Goal: Task Accomplishment & Management: Manage account settings

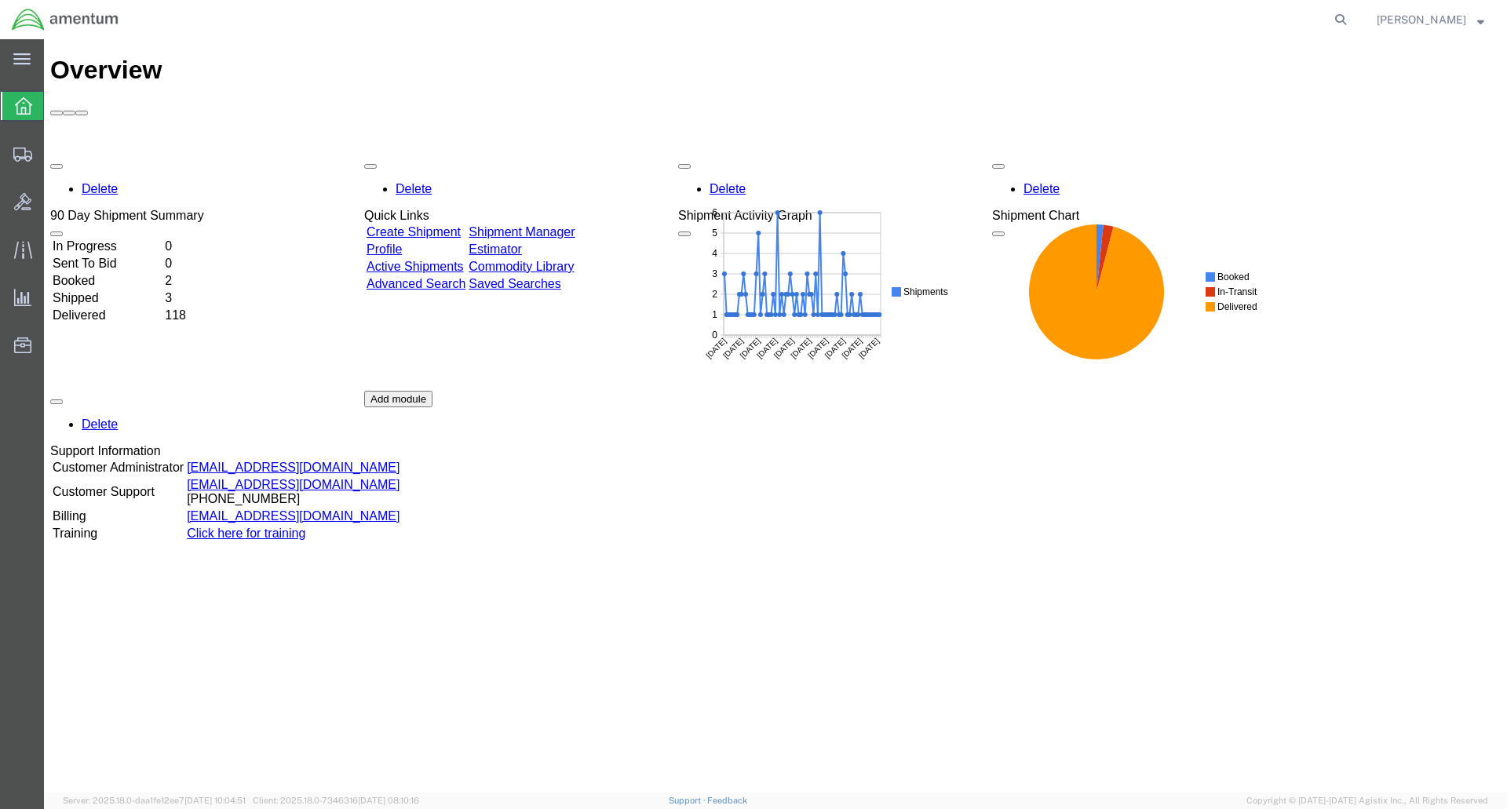
click at [32, 99] on div at bounding box center [23, 106] width 44 height 28
click at [0, 0] on span "Shipment Manager" at bounding box center [0, 0] width 0 height 0
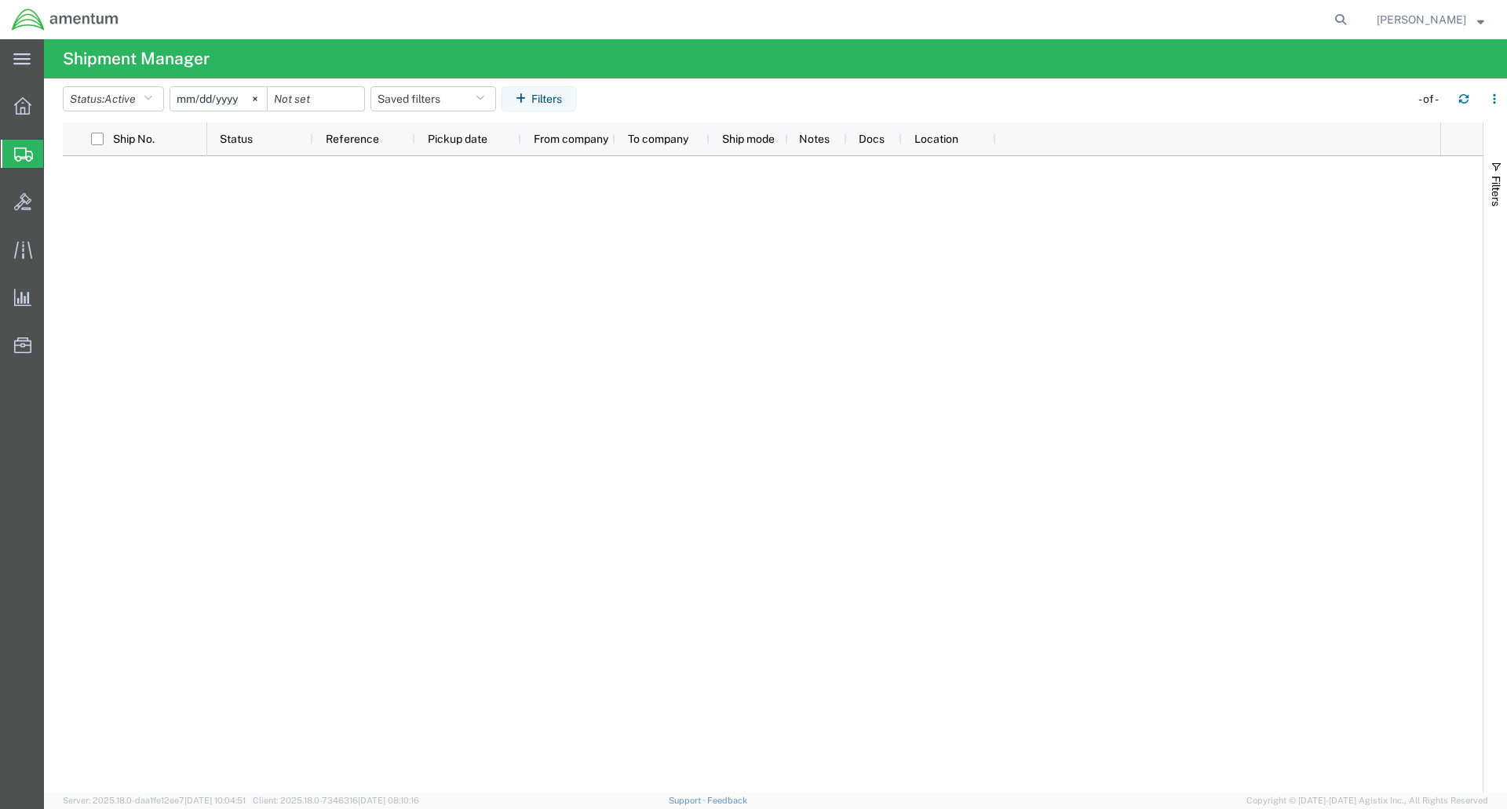
click at [0, 0] on span "Shipment Manager" at bounding box center [0, 0] width 0 height 0
click at [159, 100] on button "Status: Active" at bounding box center [113, 98] width 101 height 25
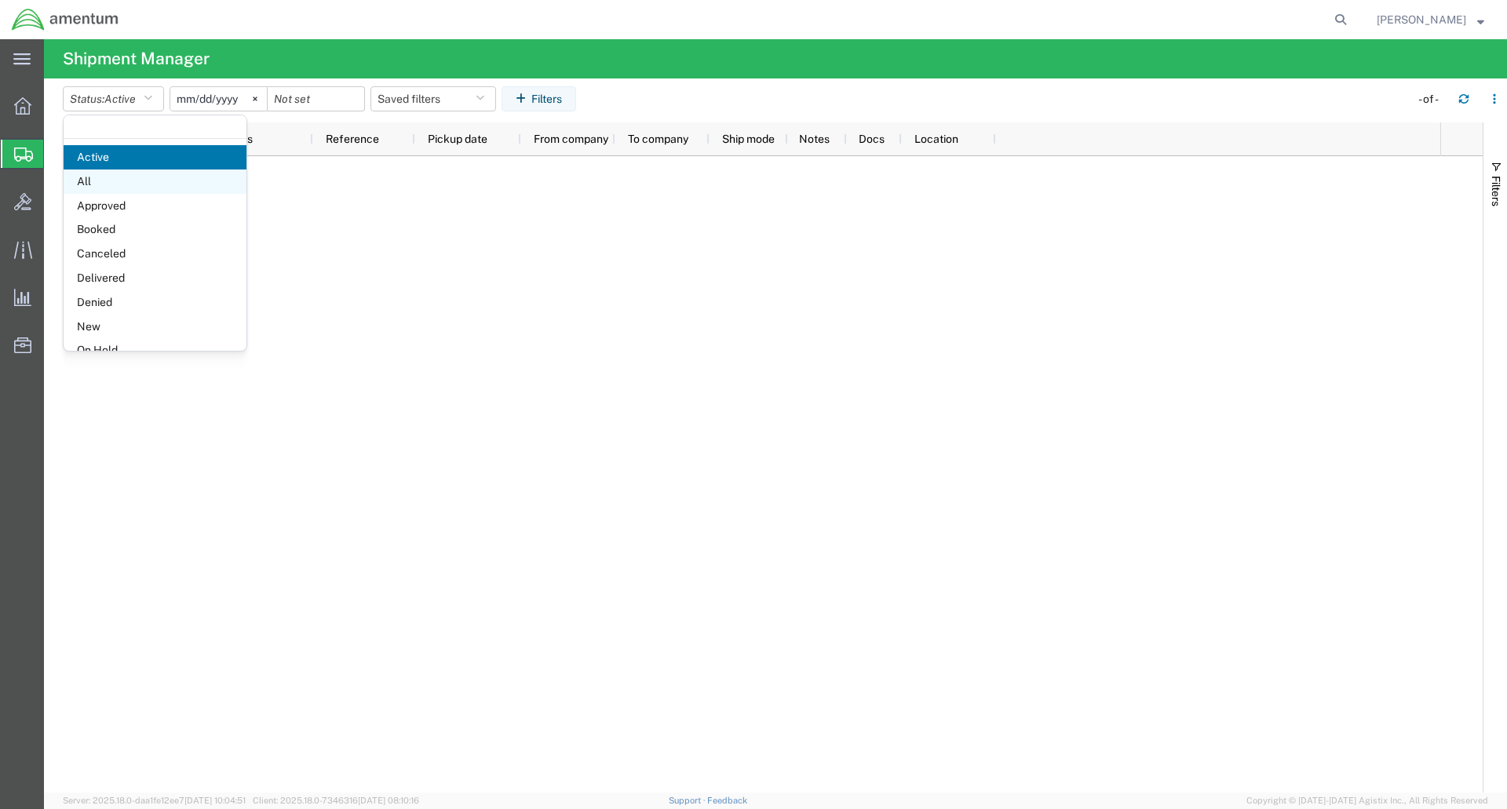
click at [110, 179] on span "All" at bounding box center [155, 182] width 183 height 24
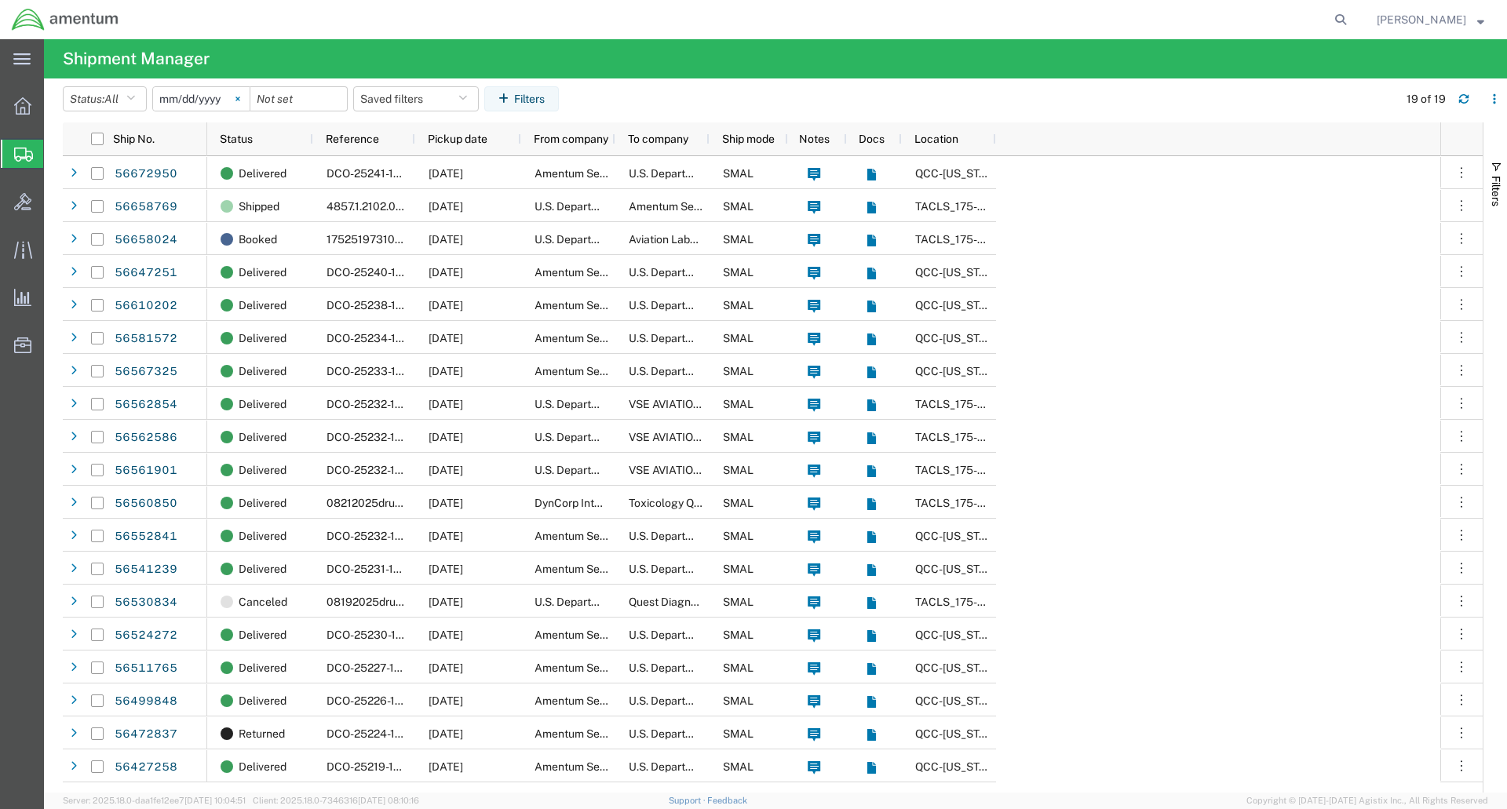
click at [243, 96] on svg-icon at bounding box center [238, 99] width 24 height 24
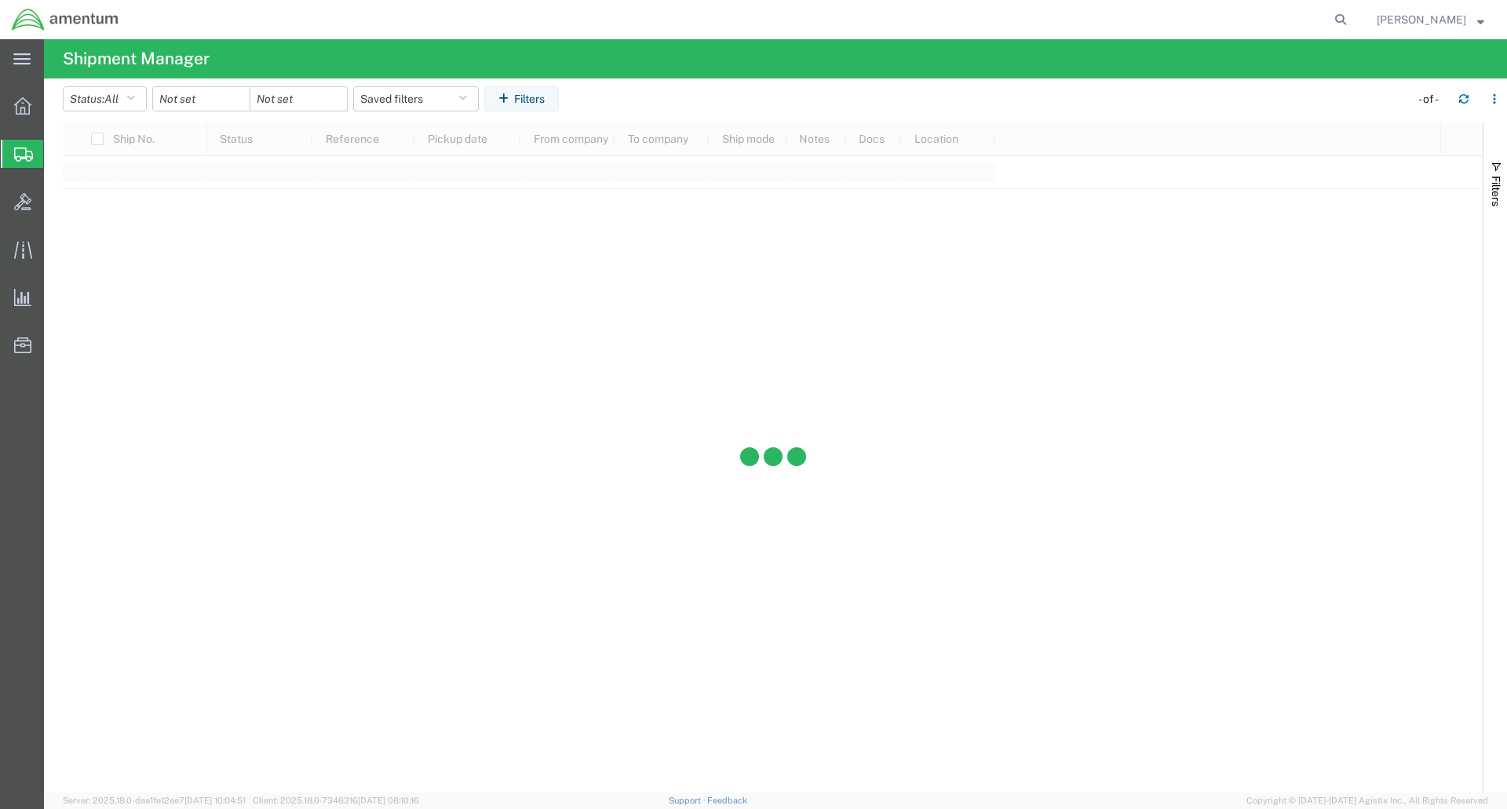
click at [219, 87] on div at bounding box center [201, 98] width 98 height 25
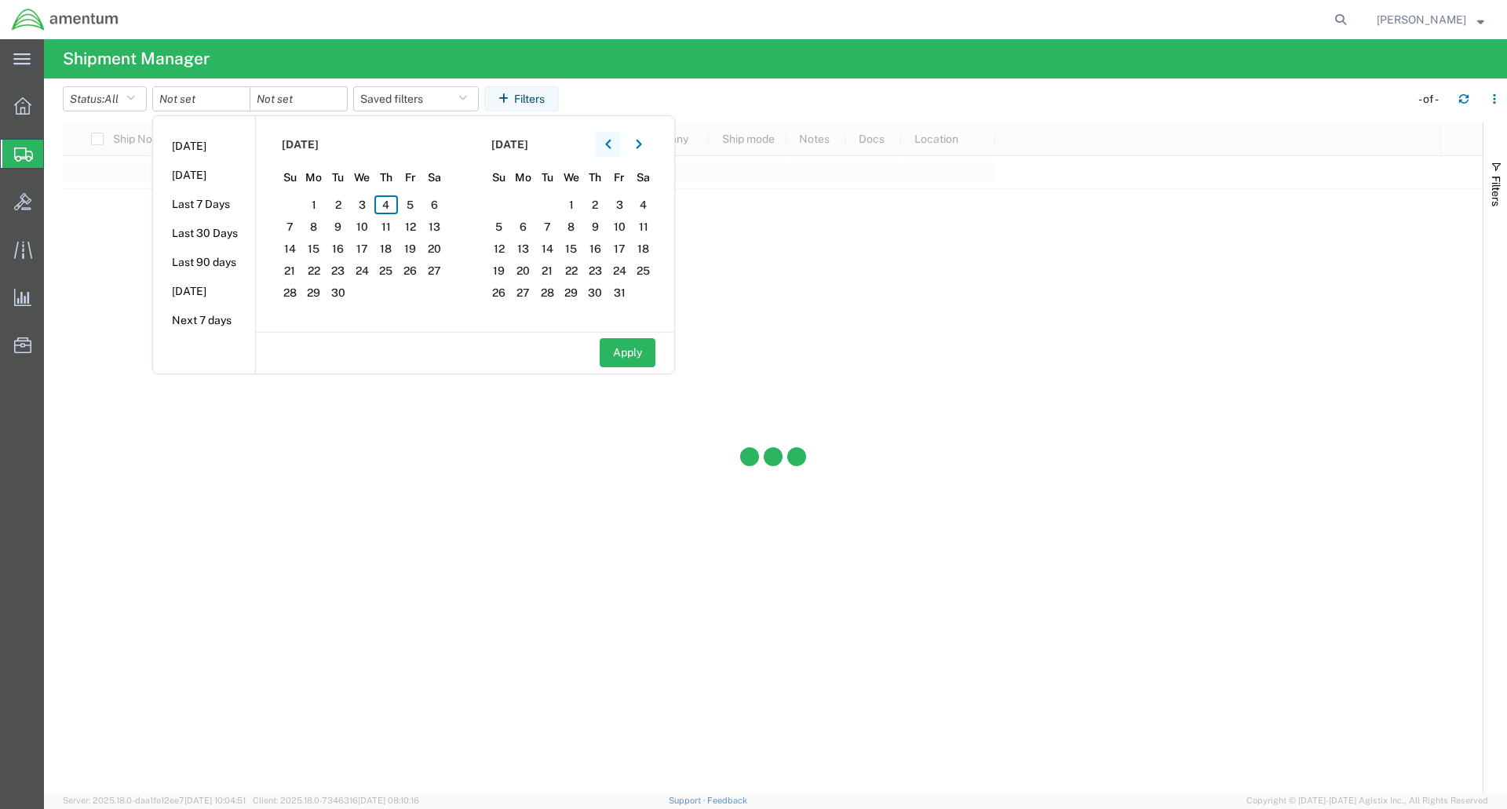
click at [611, 145] on icon "button" at bounding box center [607, 144] width 5 height 9
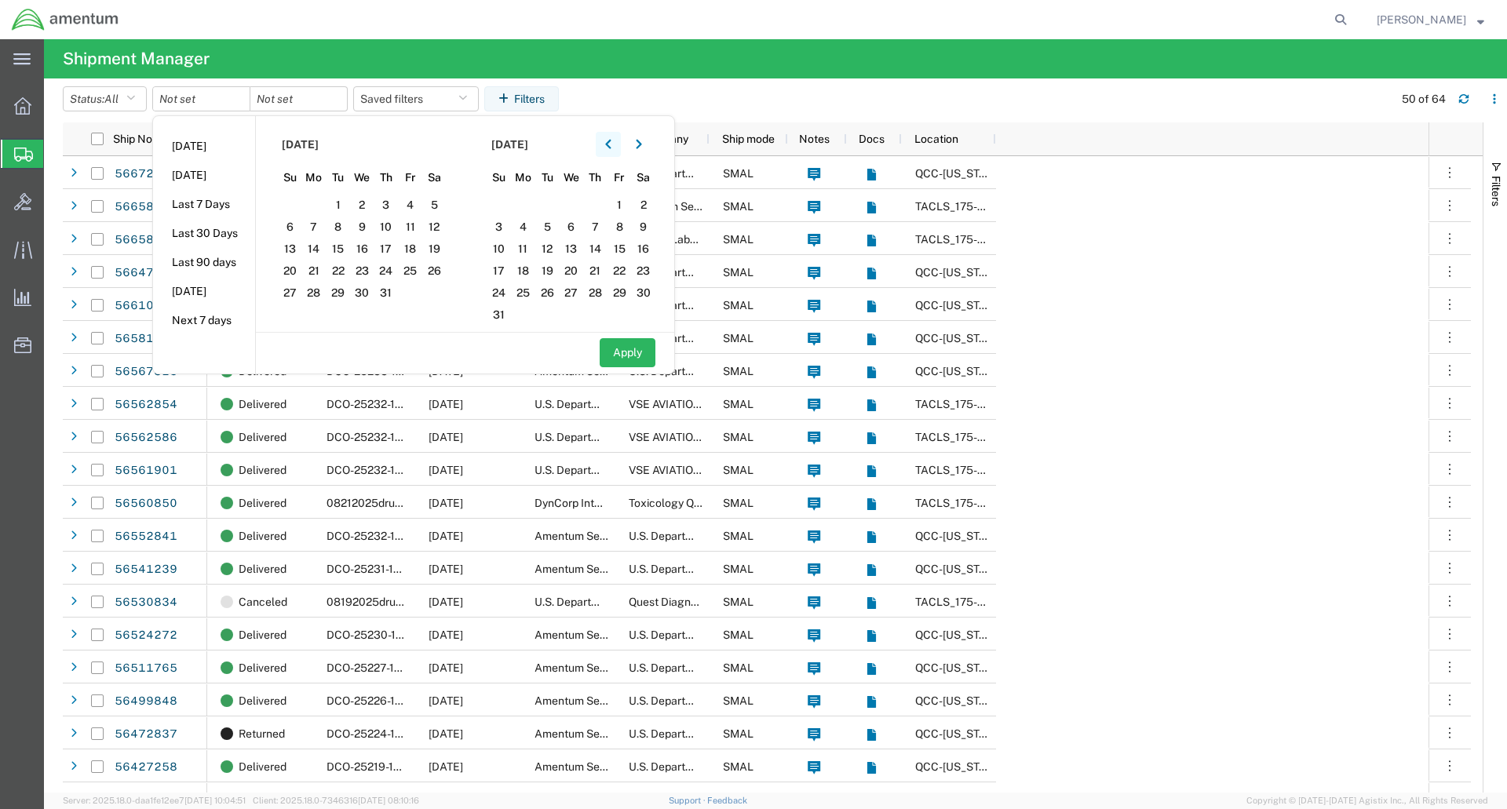
click at [609, 140] on button "button" at bounding box center [608, 144] width 25 height 25
click at [297, 201] on span "1" at bounding box center [290, 204] width 24 height 19
click at [611, 144] on icon "button" at bounding box center [608, 144] width 6 height 11
click at [341, 204] on span "1" at bounding box center [338, 204] width 24 height 19
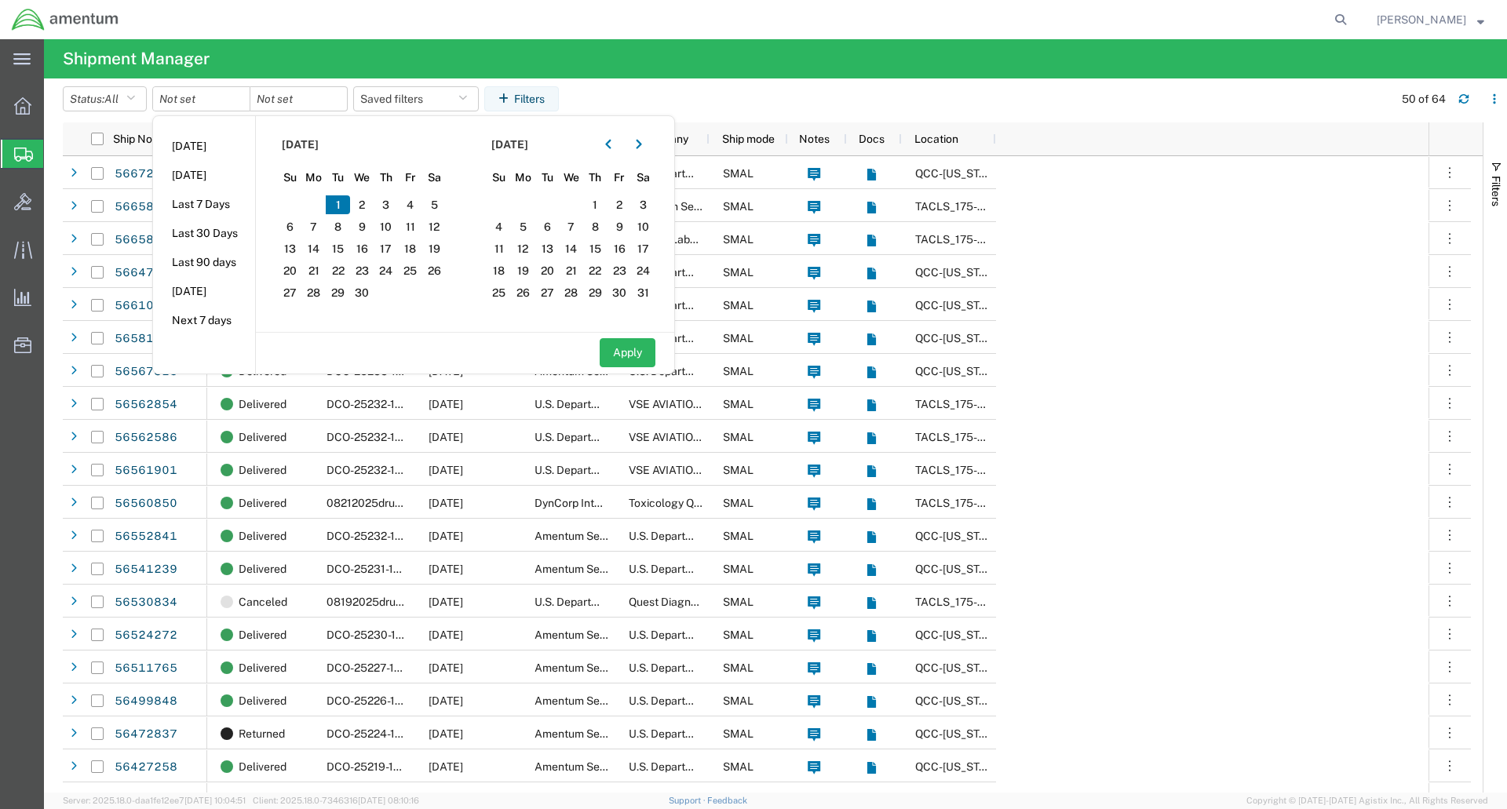
drag, startPoint x: 627, startPoint y: 349, endPoint x: 713, endPoint y: 327, distance: 88.2
click at [628, 349] on button "Apply" at bounding box center [628, 352] width 56 height 29
type input "[DATE]"
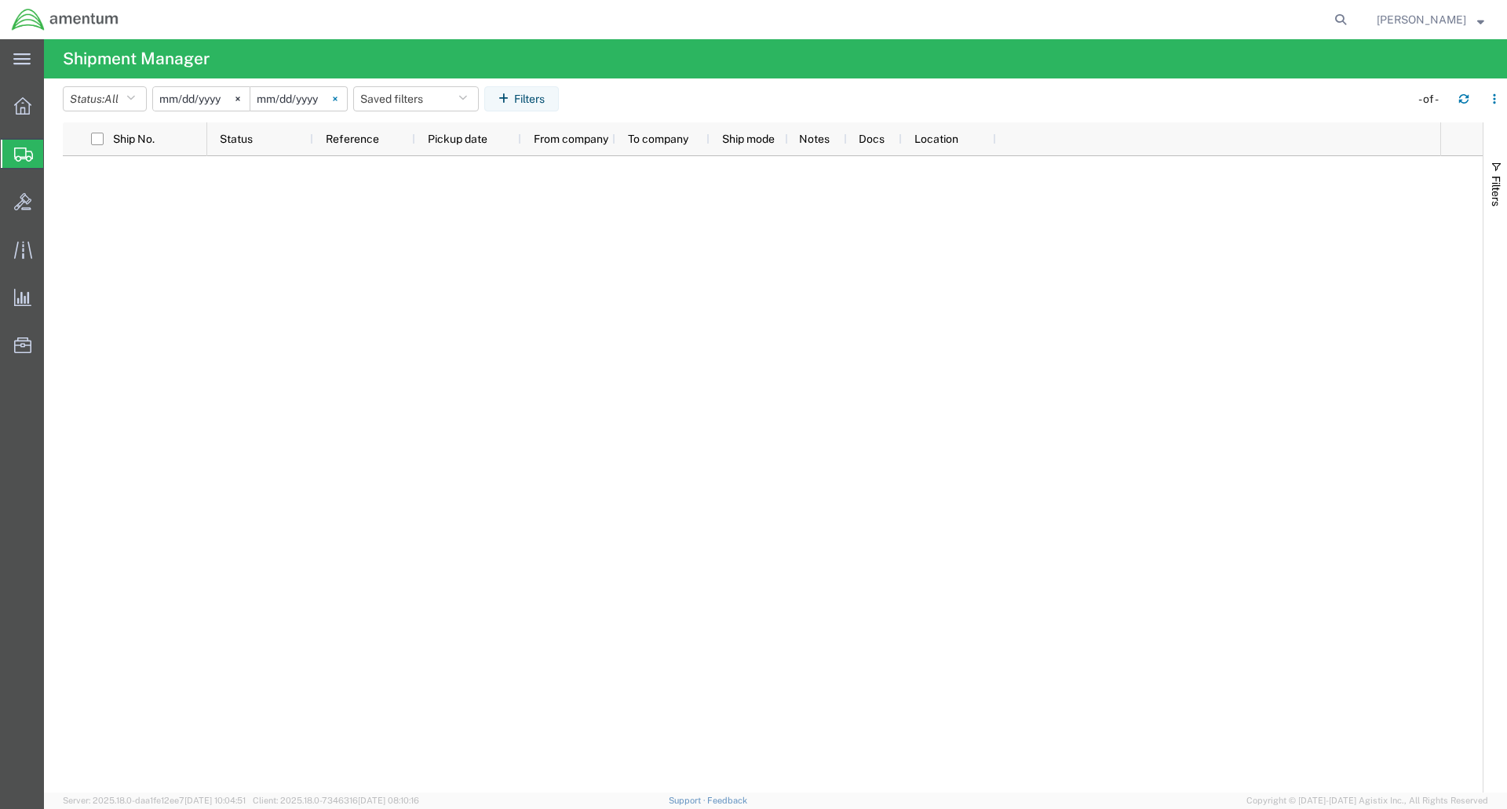
click at [338, 99] on icon at bounding box center [335, 99] width 5 height 5
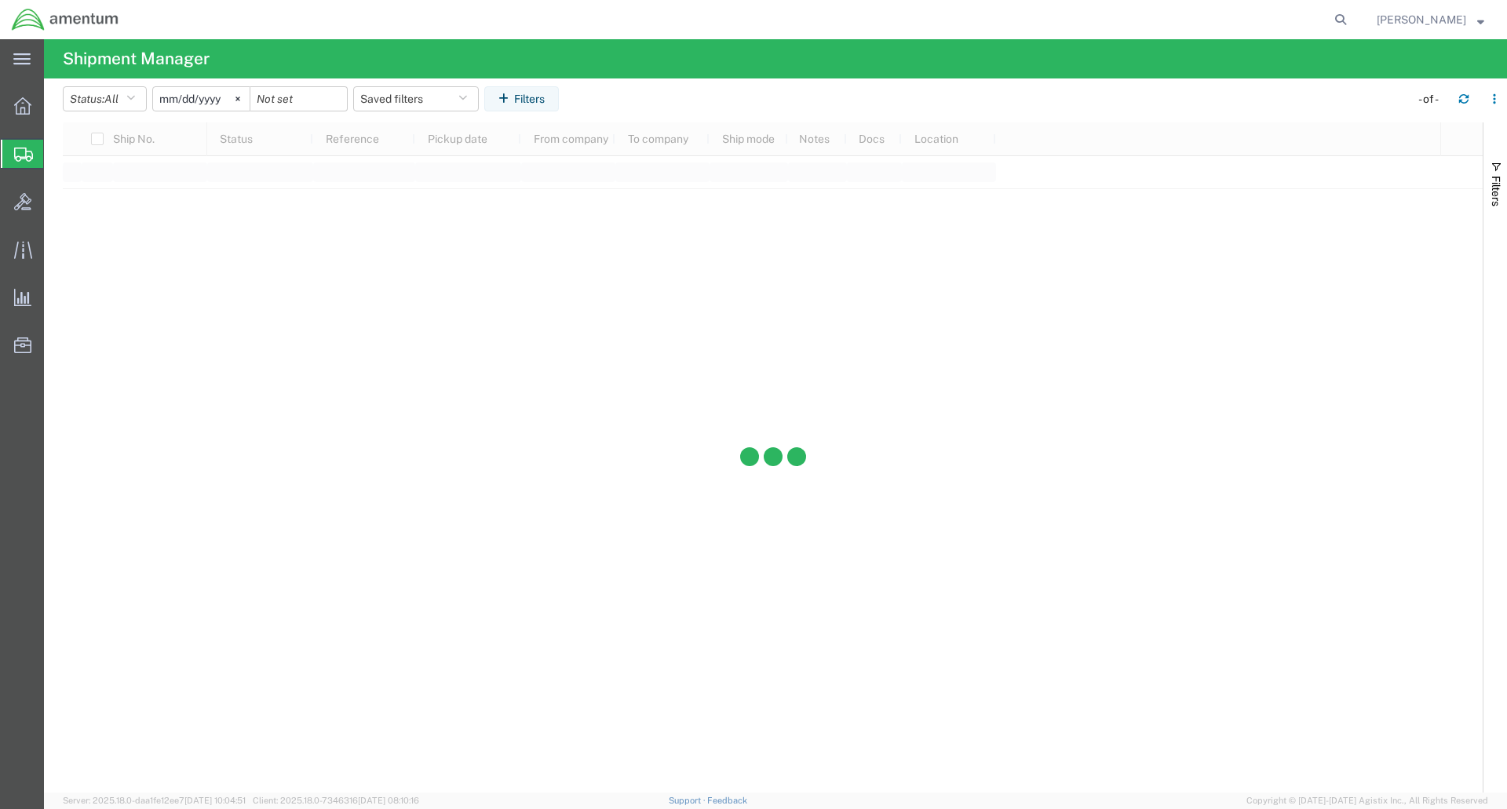
click at [199, 101] on input "[DATE]" at bounding box center [201, 99] width 97 height 24
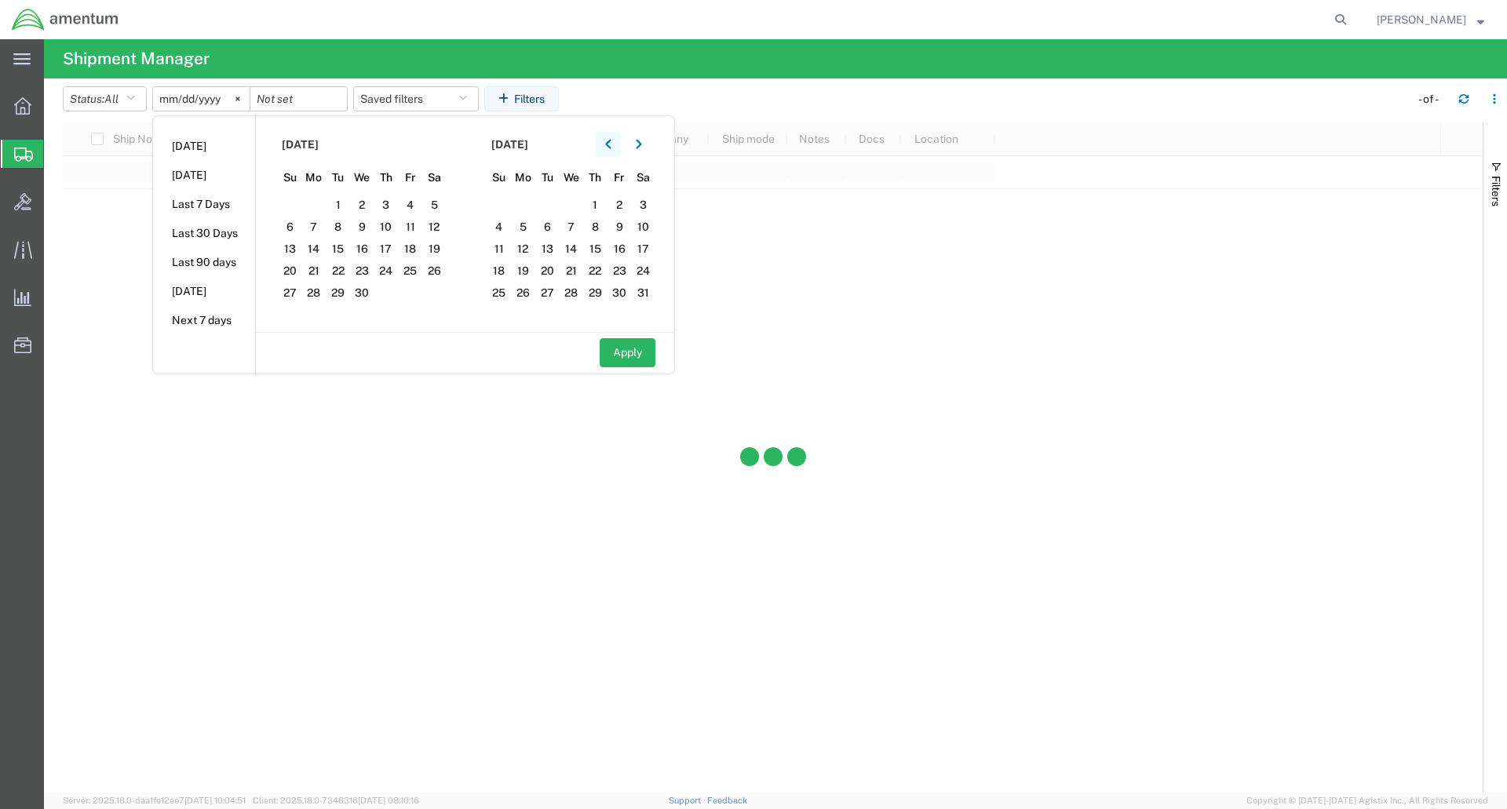
click at [610, 144] on icon "button" at bounding box center [608, 144] width 6 height 11
click at [611, 144] on icon "button" at bounding box center [608, 144] width 6 height 11
click at [183, 98] on input "[DATE]" at bounding box center [201, 99] width 97 height 24
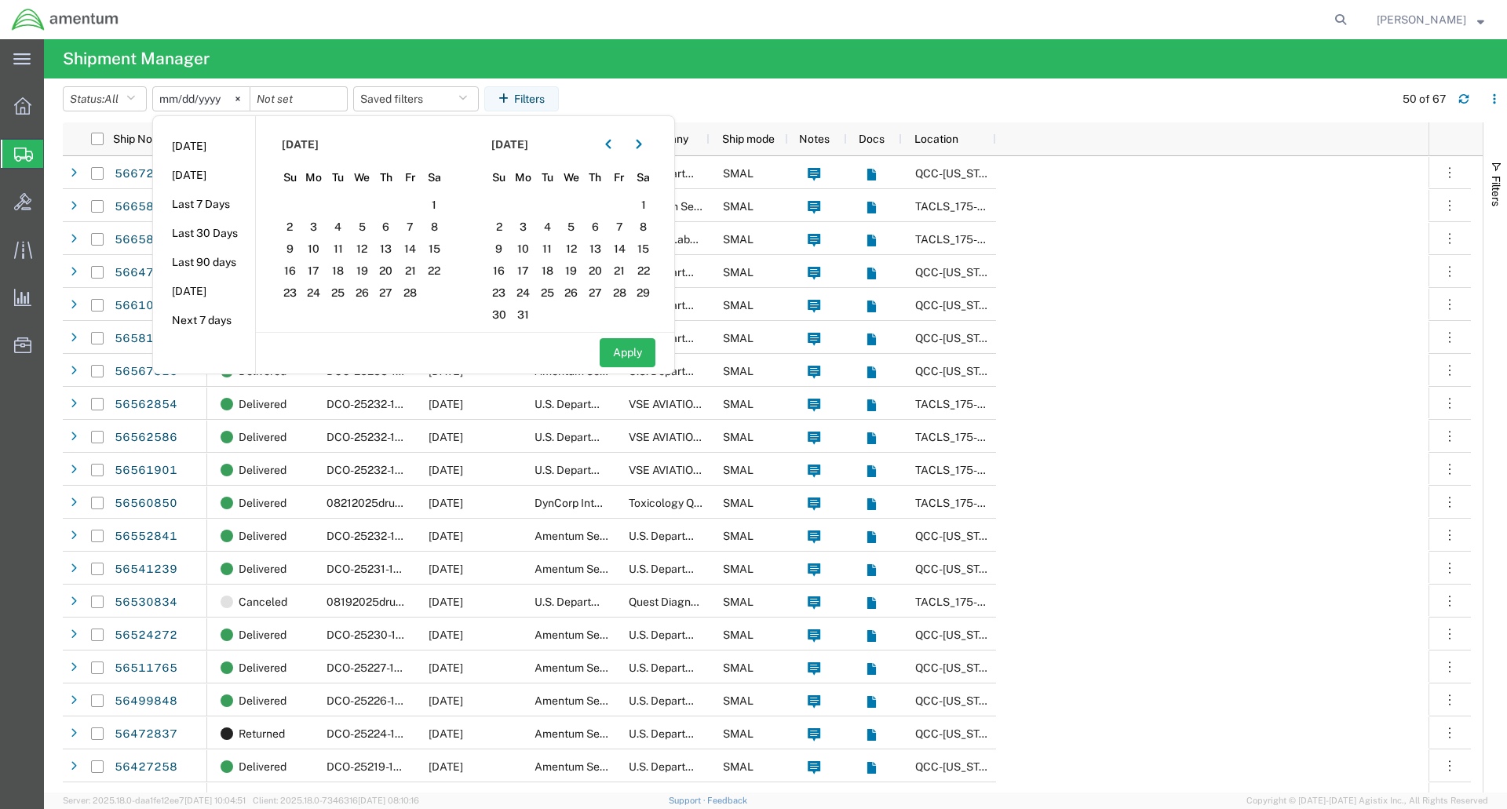
click at [176, 98] on input "[DATE]" at bounding box center [201, 99] width 97 height 24
type input "[DATE]"
click at [229, 120] on ul "[DATE] [DATE] Last 7 Days Last 30 Days Last 90 days [DATE] Next 7 days" at bounding box center [204, 233] width 102 height 235
click at [426, 99] on button "Saved filters" at bounding box center [416, 98] width 126 height 25
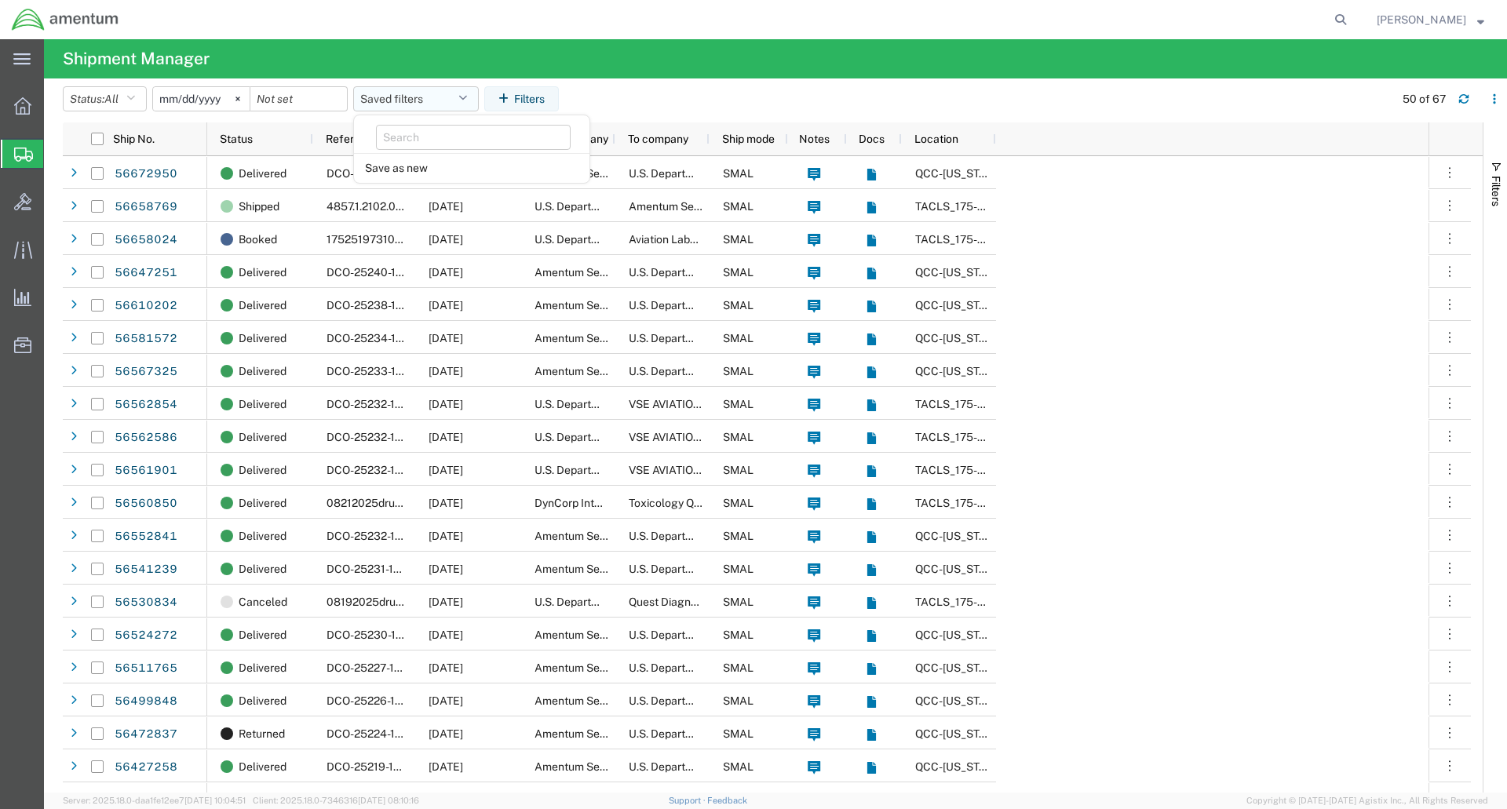
click at [437, 98] on button "Saved filters" at bounding box center [416, 98] width 126 height 25
click at [477, 95] on button "Saved filters" at bounding box center [416, 98] width 126 height 25
click at [451, 93] on button "Saved filters" at bounding box center [416, 98] width 126 height 25
click at [289, 97] on input "date" at bounding box center [298, 99] width 97 height 24
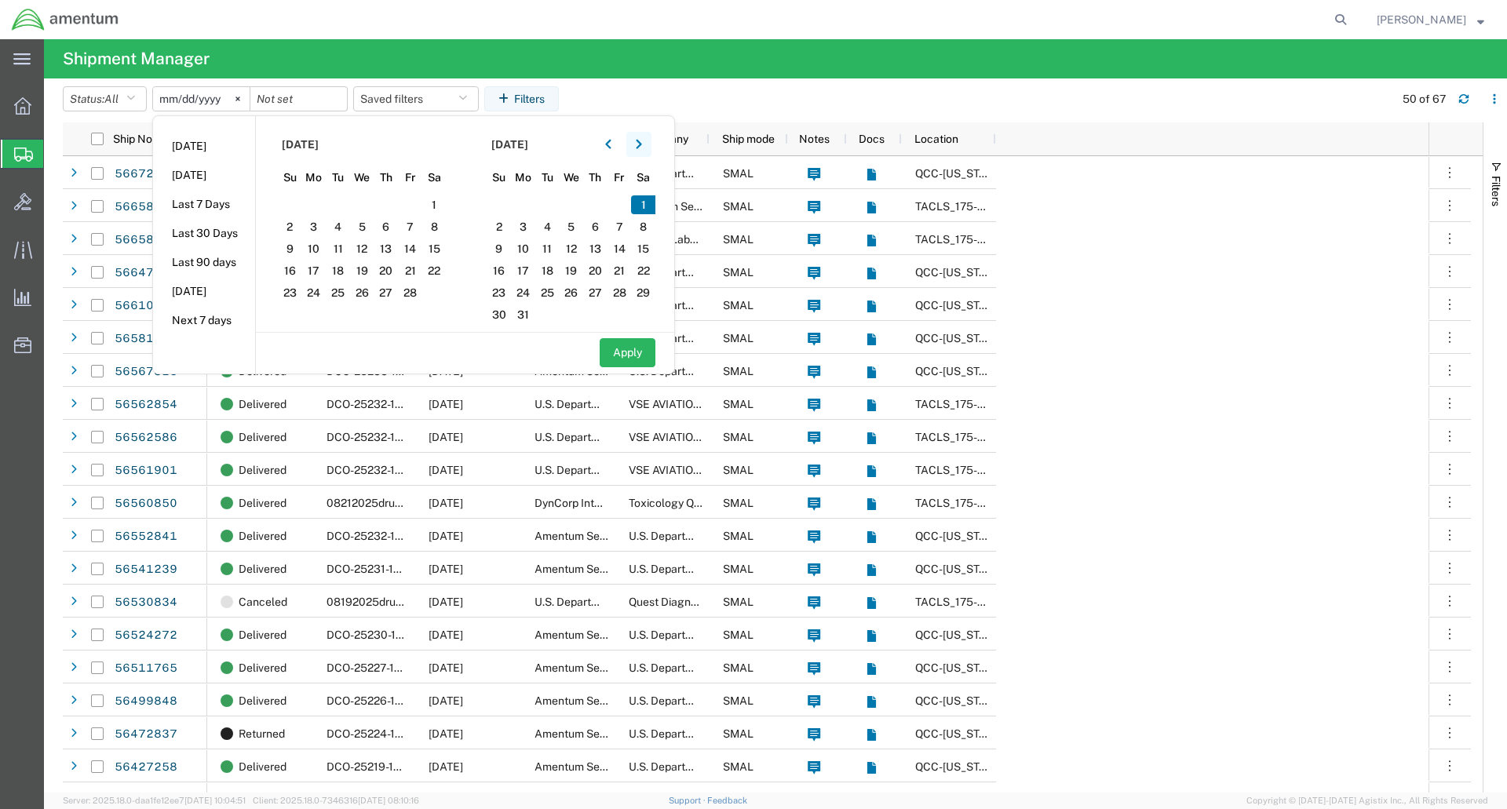
click at [642, 148] on icon "button" at bounding box center [639, 144] width 6 height 11
click at [554, 199] on span "1" at bounding box center [547, 204] width 24 height 19
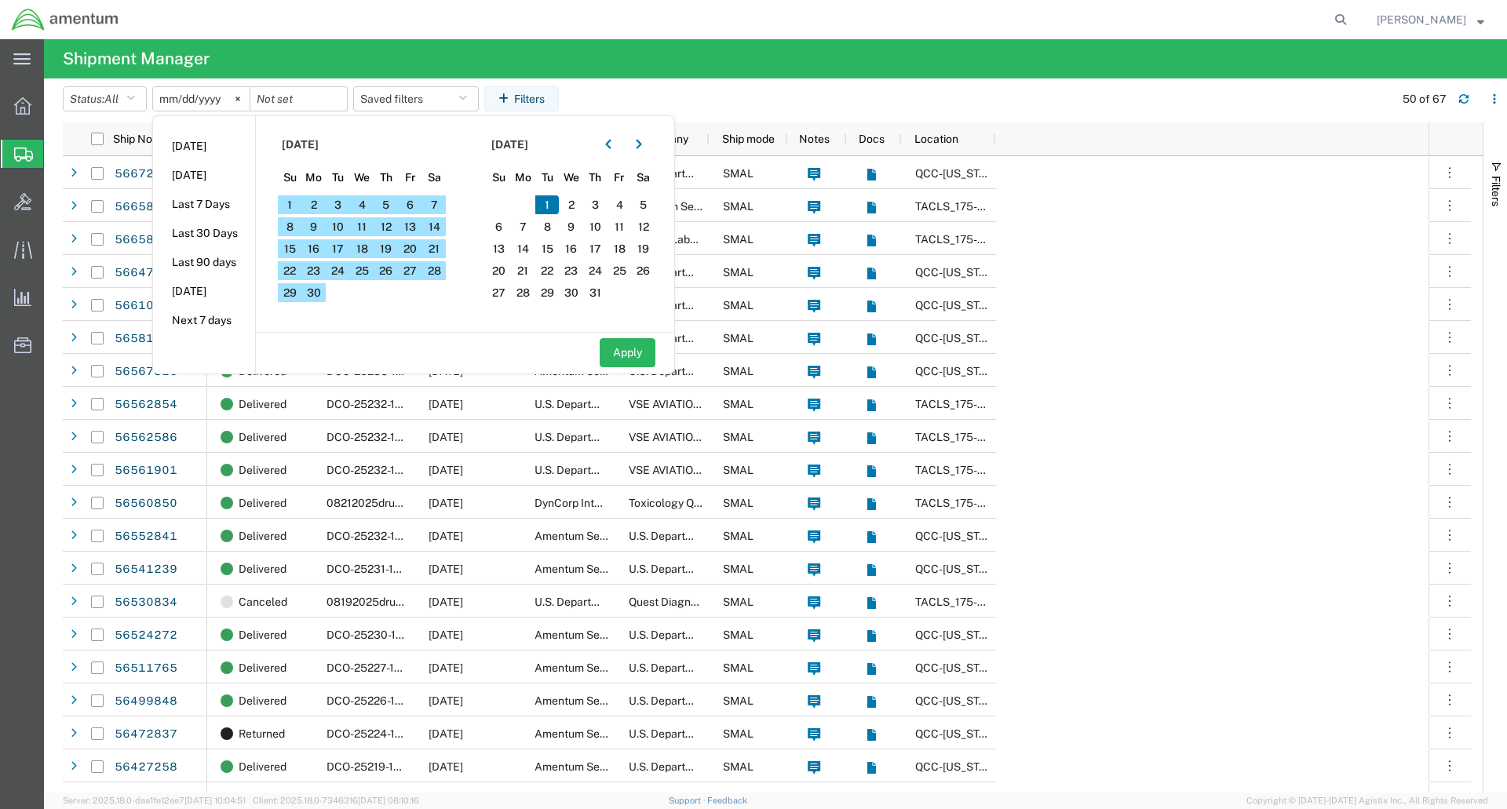
drag, startPoint x: 637, startPoint y: 352, endPoint x: 707, endPoint y: 334, distance: 72.2
click at [638, 352] on button "Apply" at bounding box center [628, 352] width 56 height 29
type input "[DATE]"
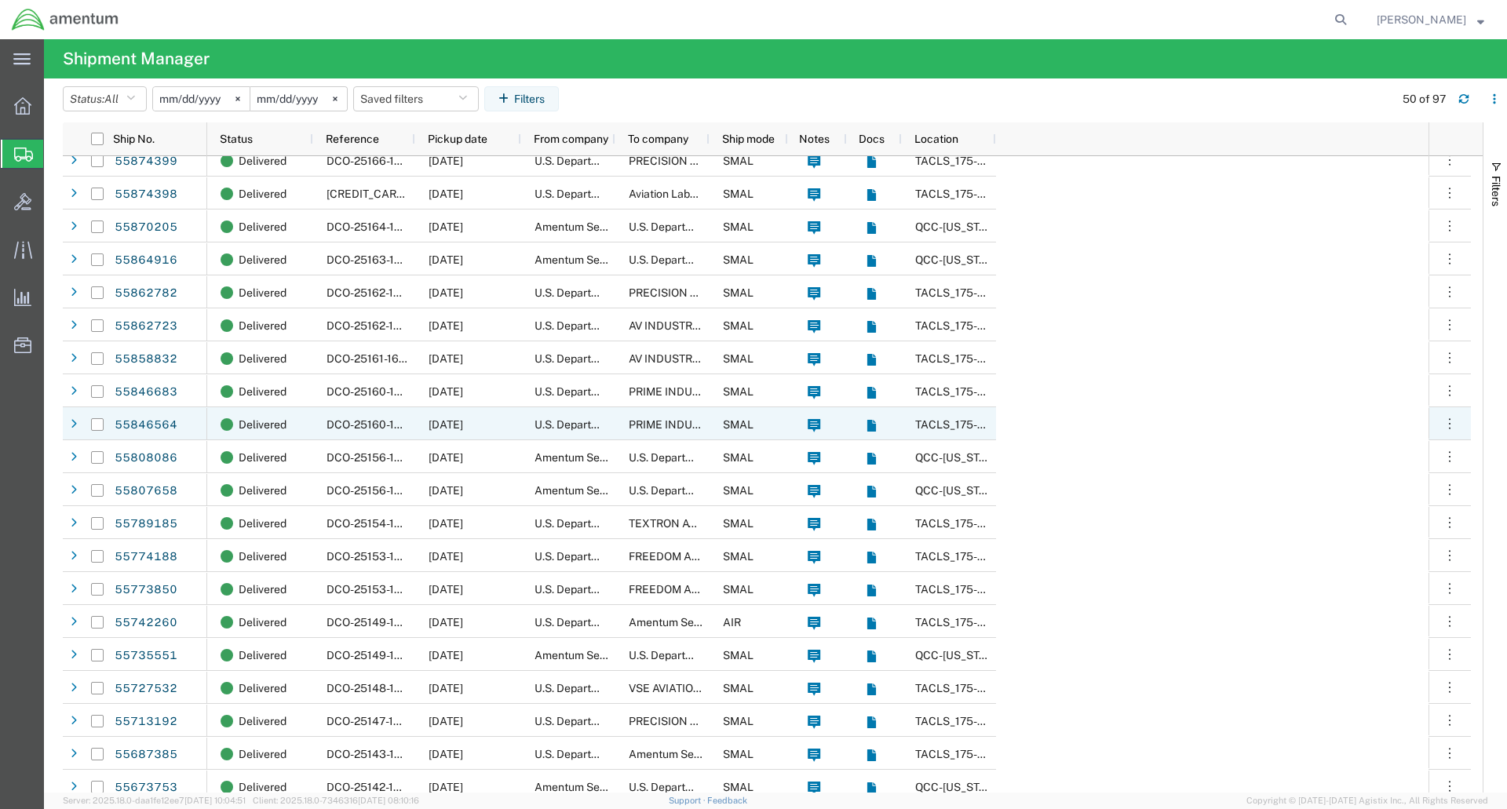
scroll to position [393, 0]
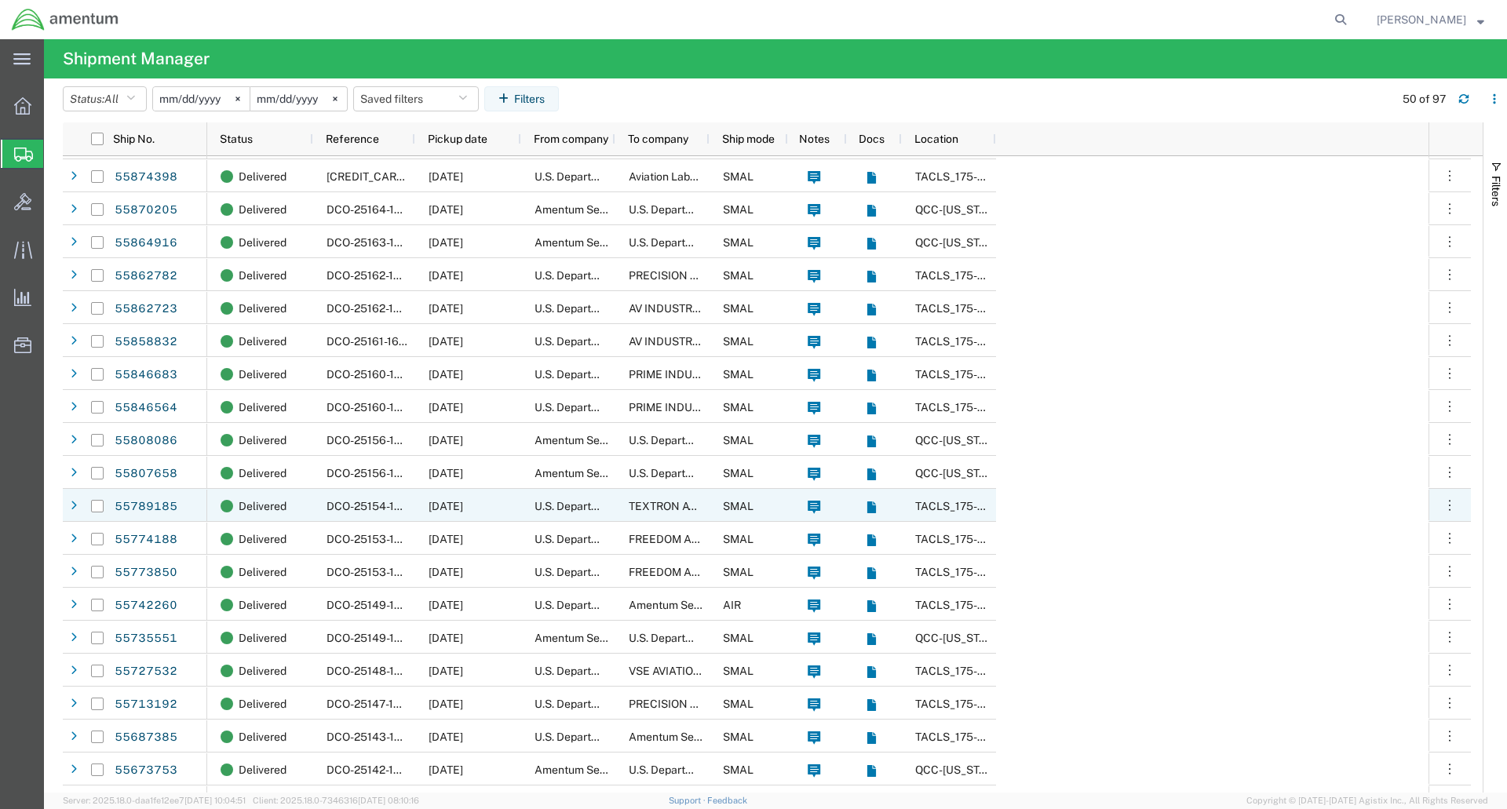
click at [647, 506] on span "TEXTRON AVIATION INC" at bounding box center [691, 506] width 125 height 13
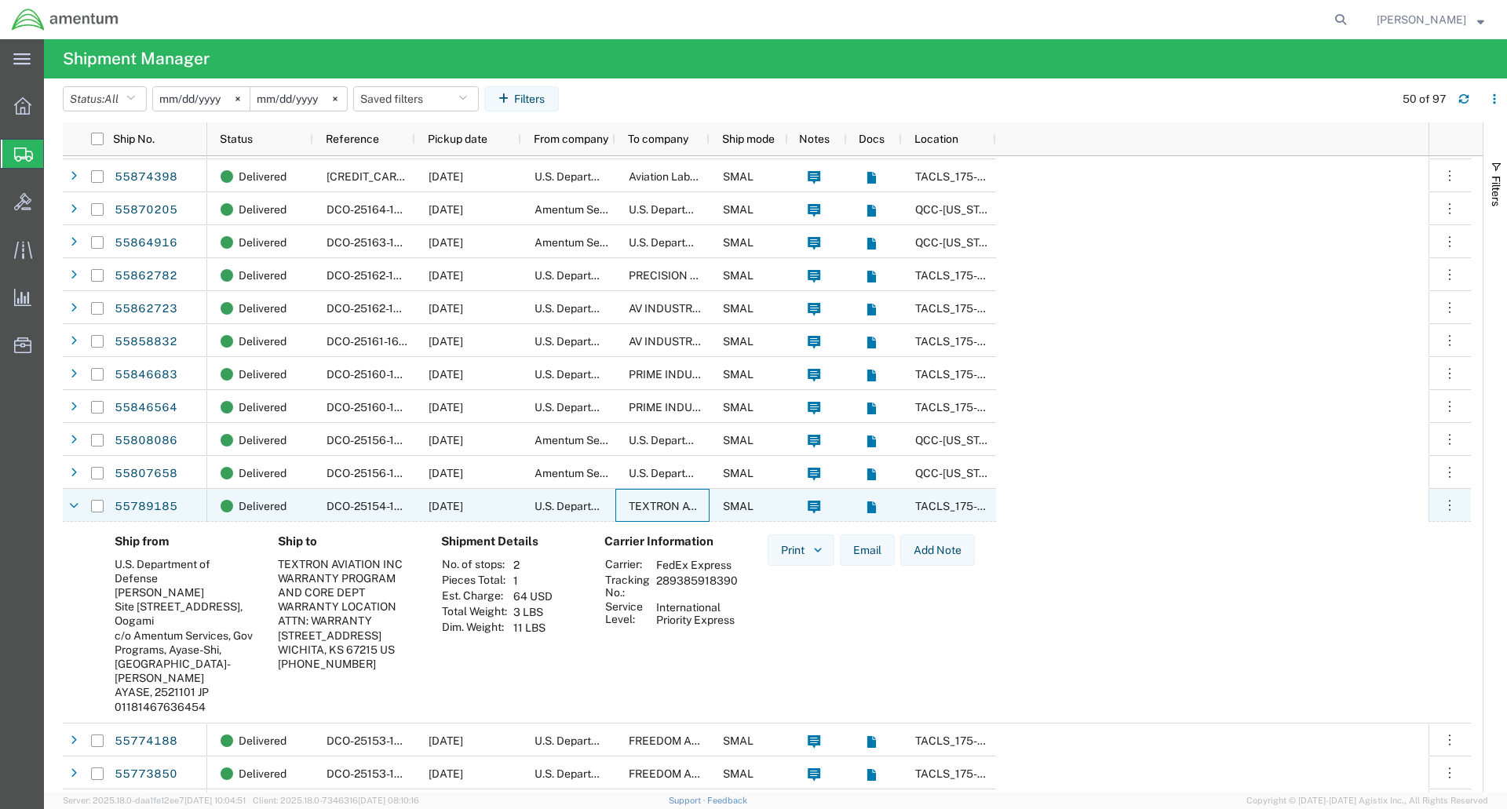
click at [641, 509] on span "TEXTRON AVIATION INC" at bounding box center [691, 506] width 125 height 13
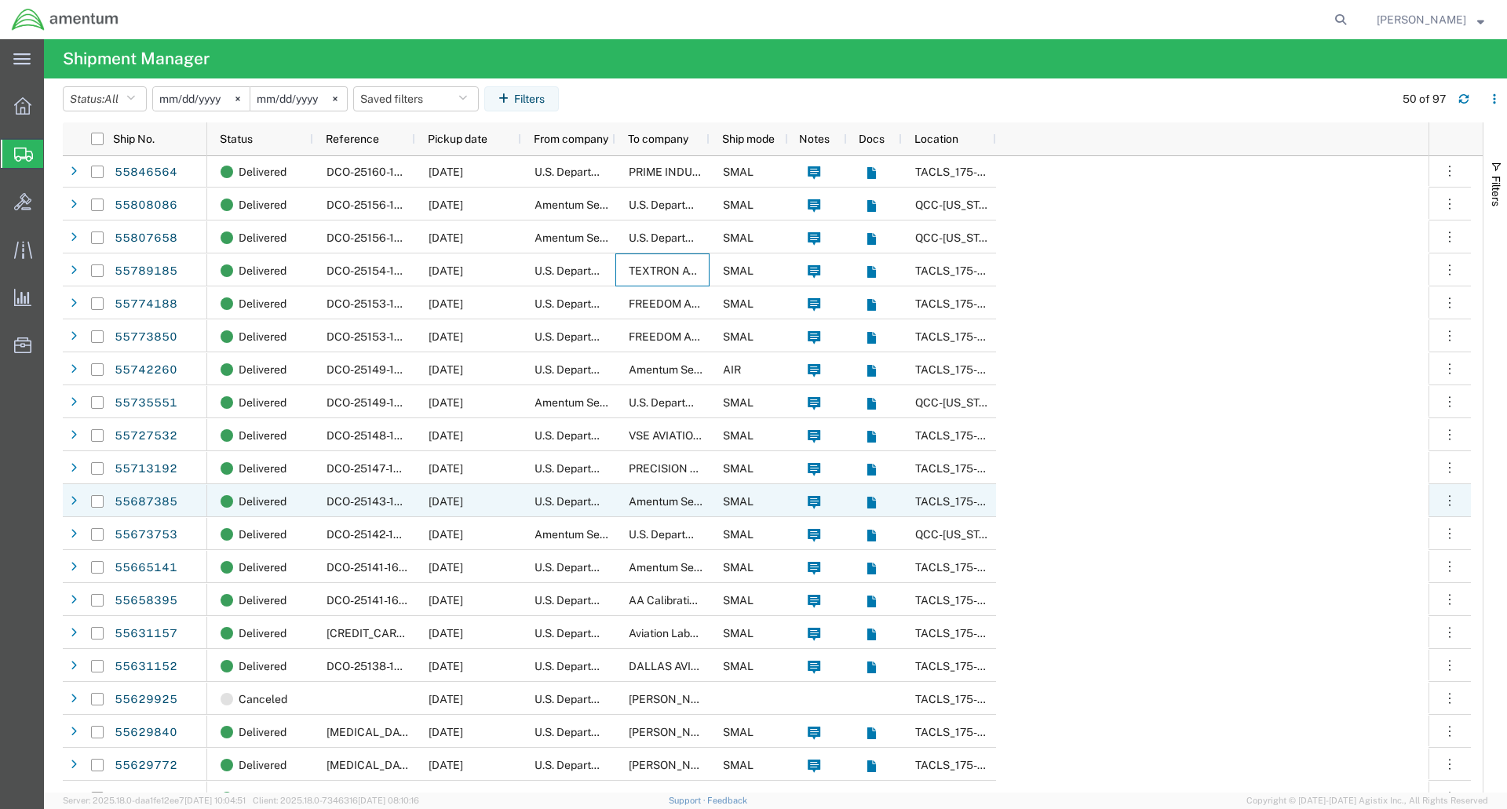
scroll to position [707, 0]
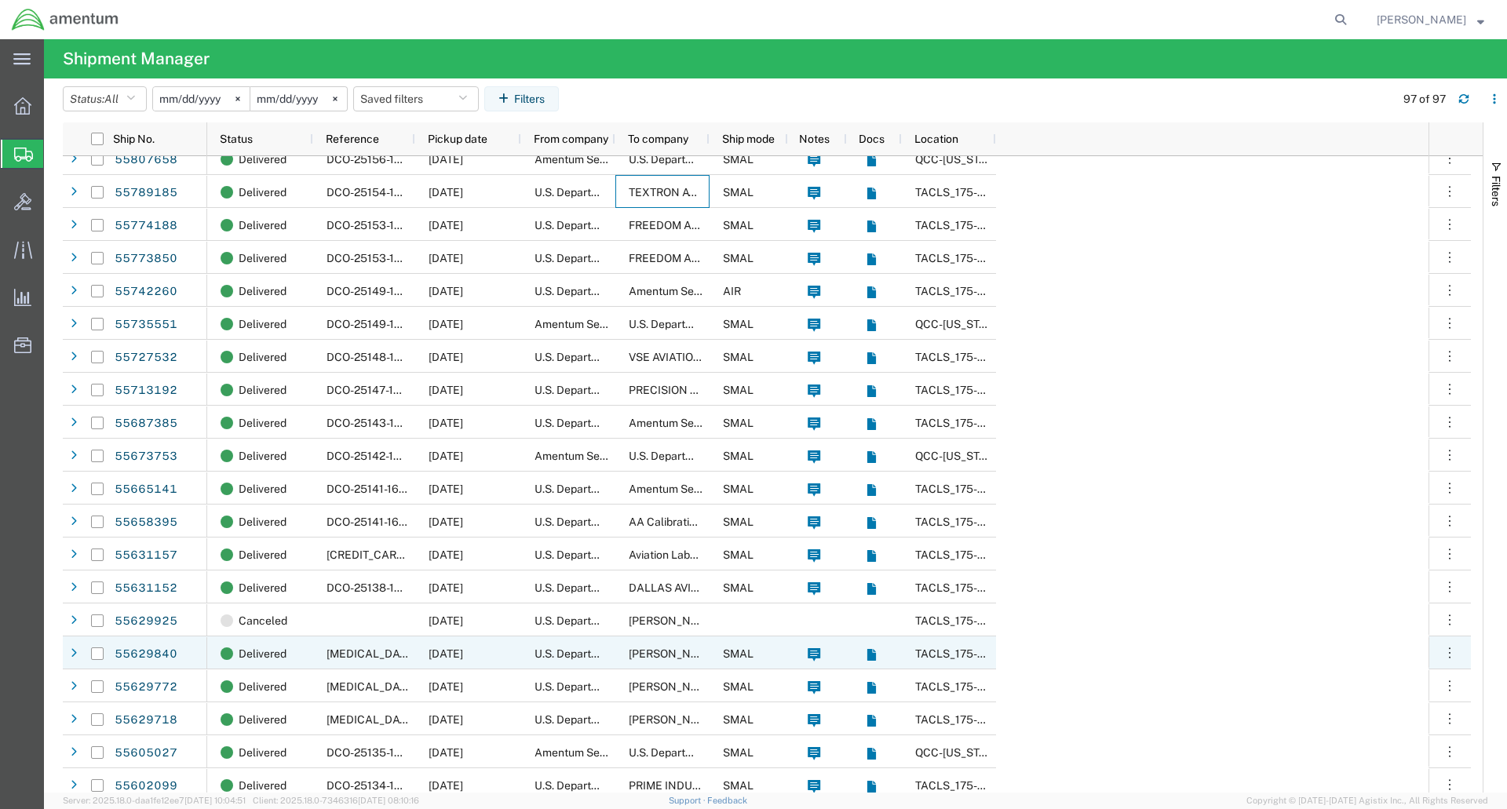
click at [656, 658] on span "[PERSON_NAME] & [PERSON_NAME] Engine Services, Inc." at bounding box center [778, 654] width 298 height 13
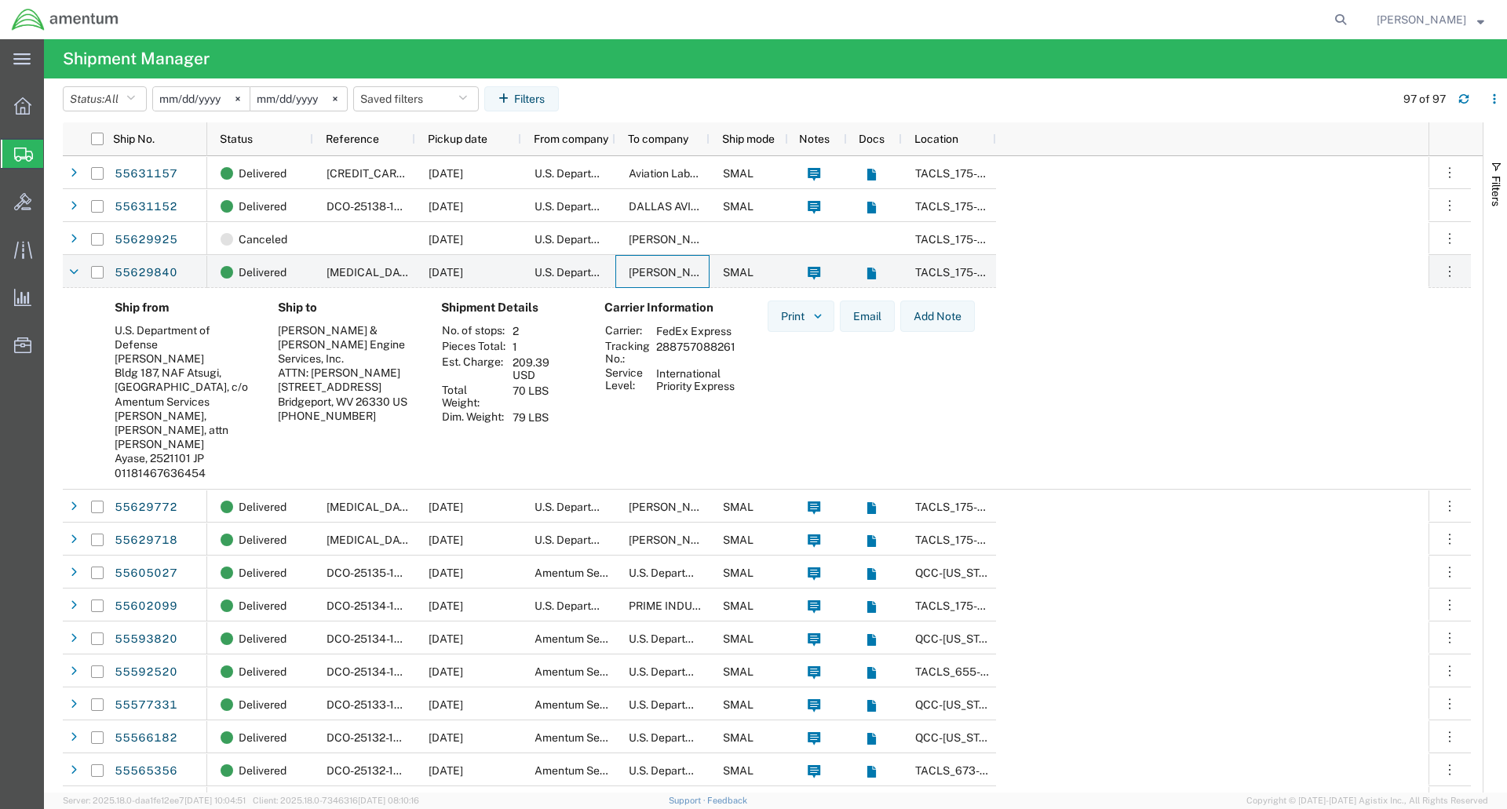
scroll to position [1099, 0]
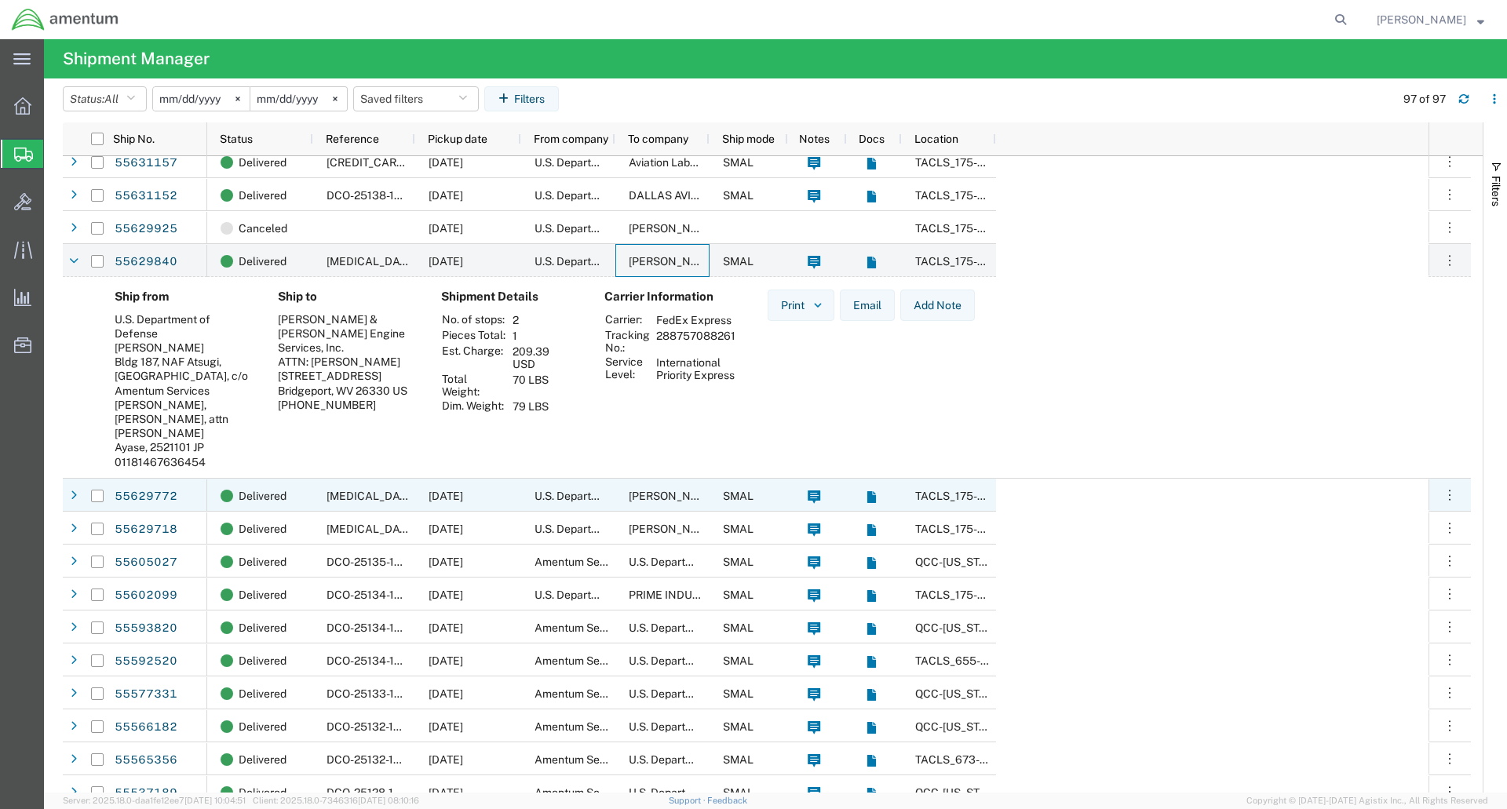
click at [544, 497] on span "U.S. Department of Defense" at bounding box center [605, 496] width 141 height 13
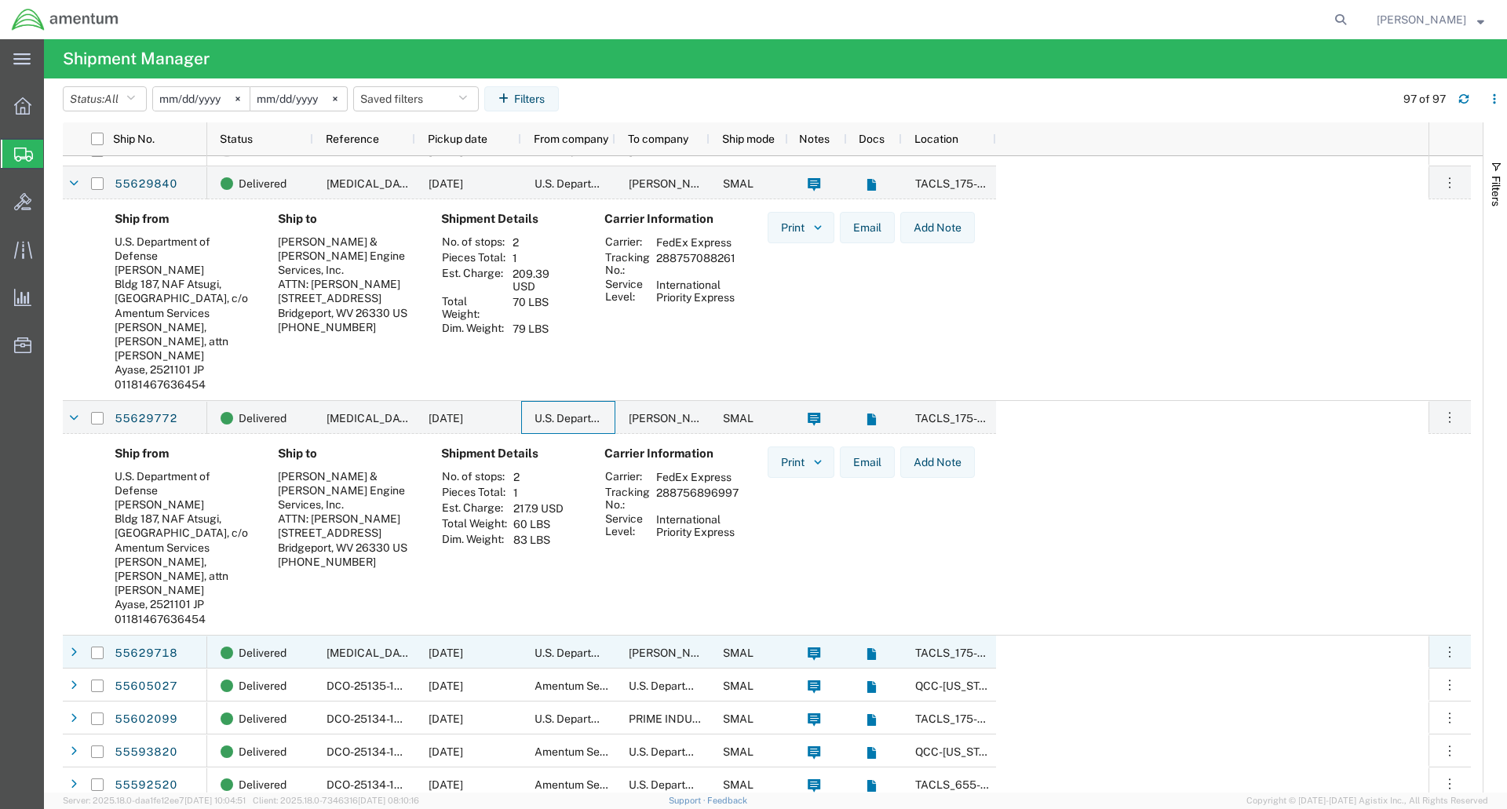
scroll to position [1178, 0]
click at [581, 641] on div "U.S. Department of Defense" at bounding box center [568, 651] width 94 height 33
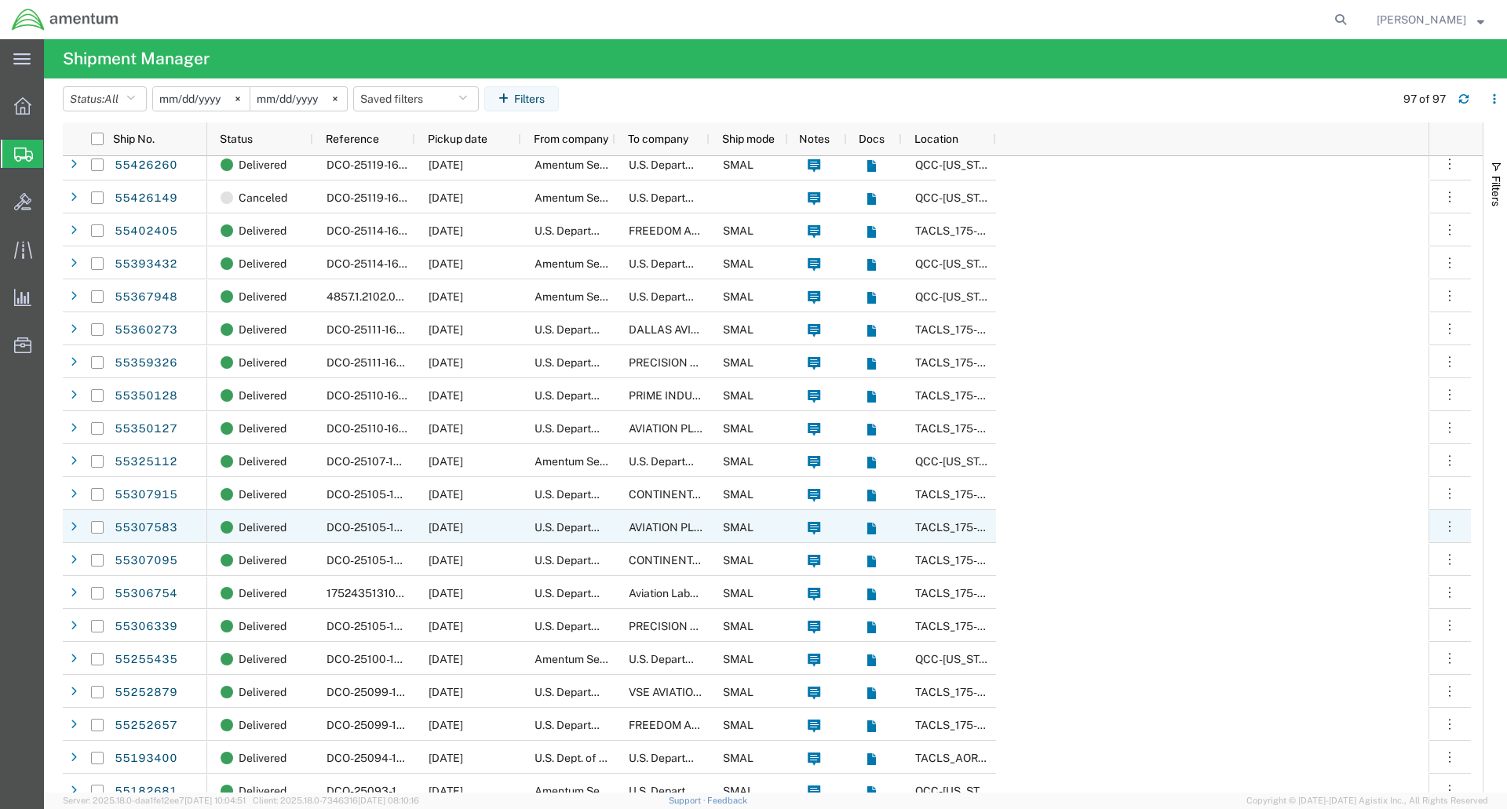
scroll to position [0, 0]
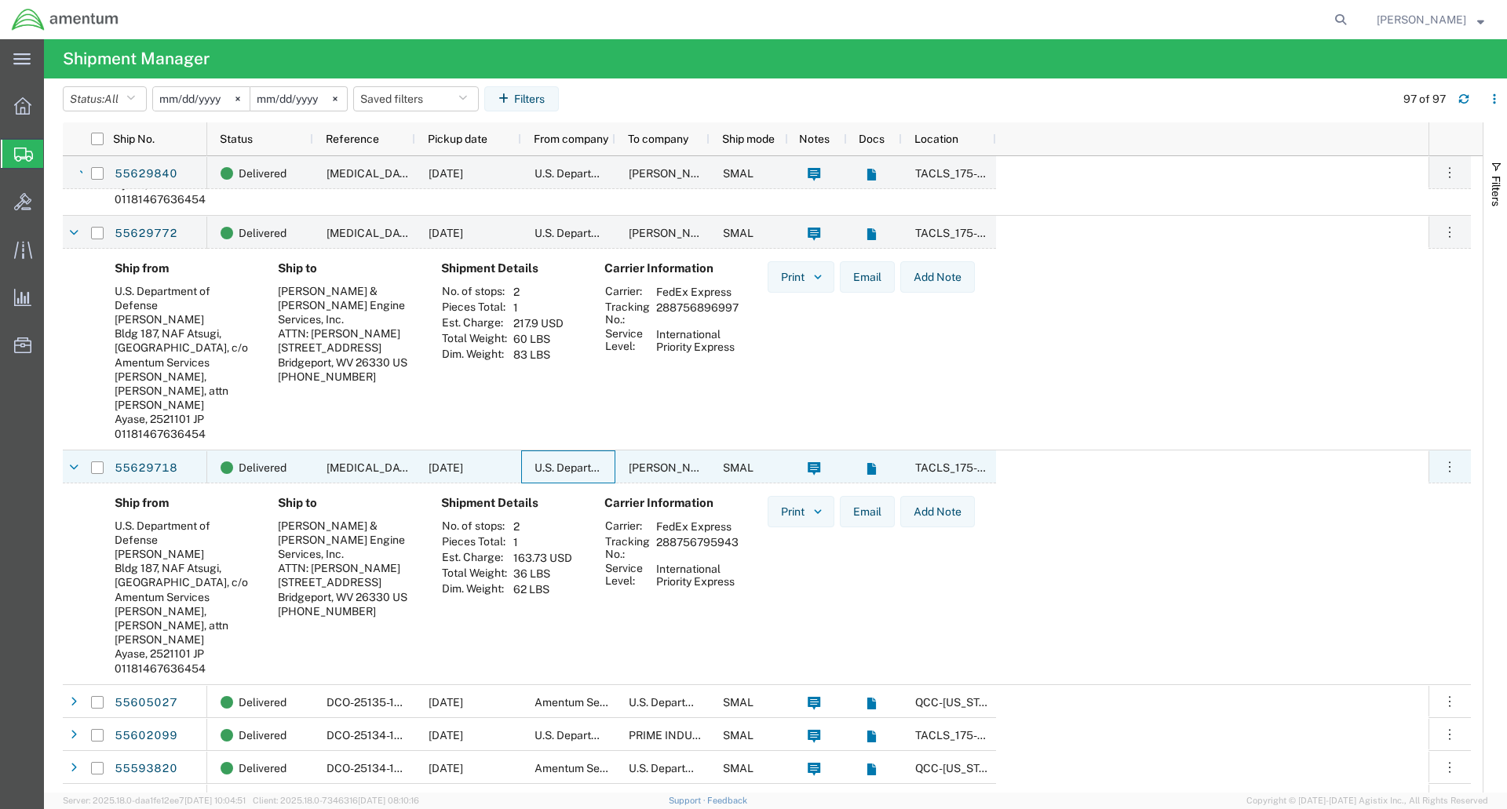
click at [648, 473] on span "[PERSON_NAME] & [PERSON_NAME] Engine Services, Inc." at bounding box center [778, 468] width 298 height 13
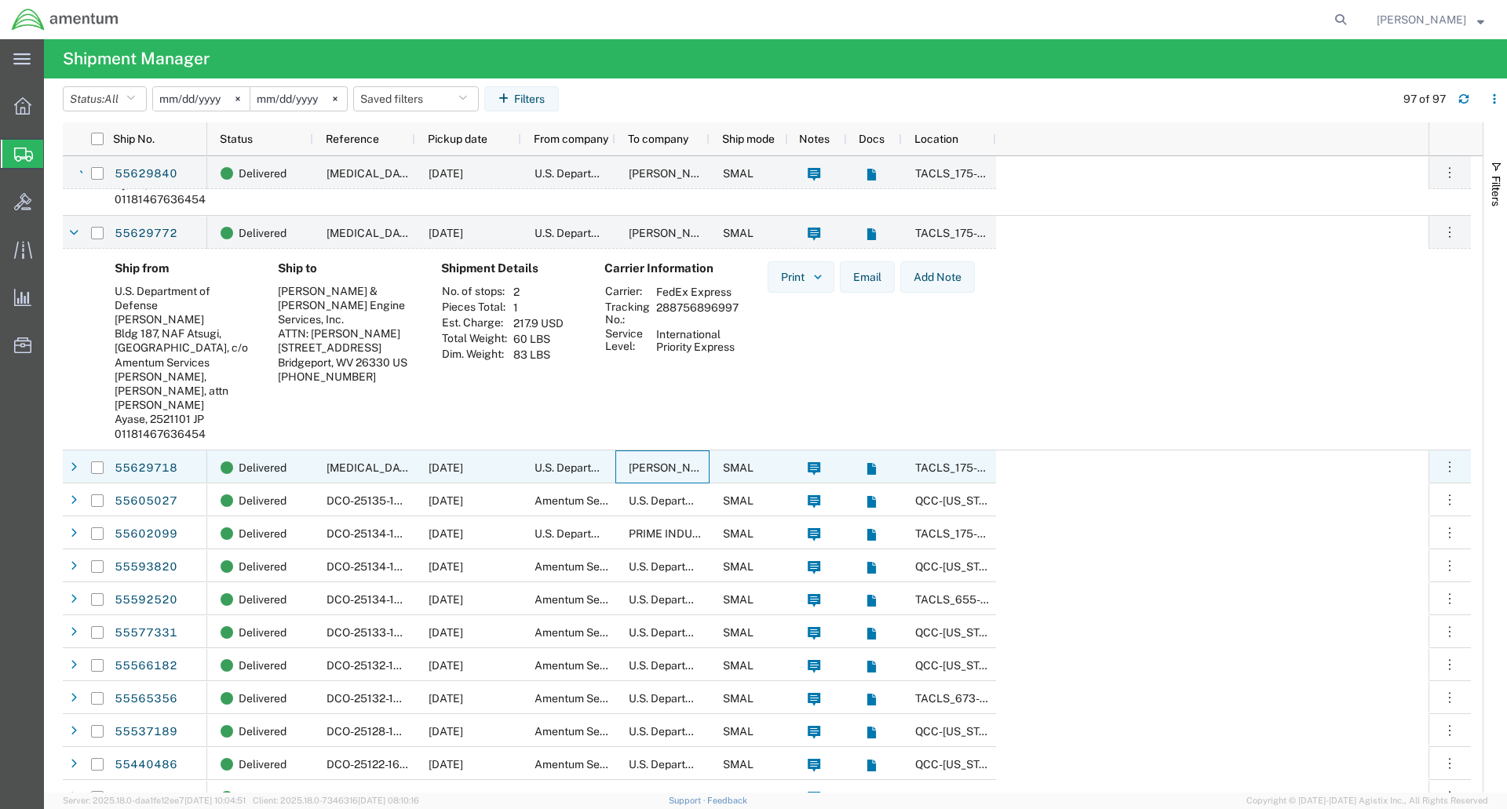
click at [666, 464] on span "[PERSON_NAME] & [PERSON_NAME] Engine Services, Inc." at bounding box center [778, 468] width 298 height 13
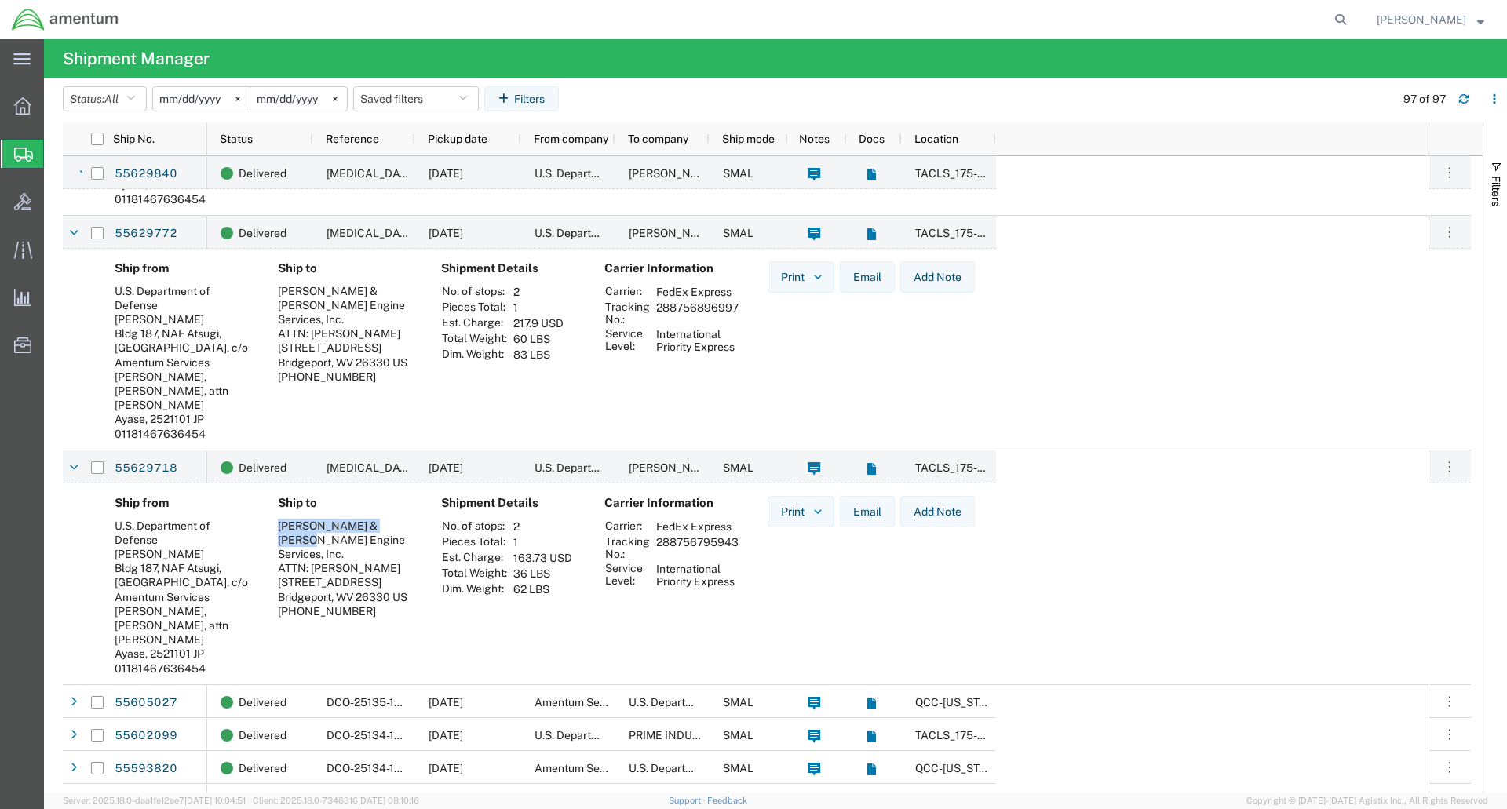
drag, startPoint x: 395, startPoint y: 528, endPoint x: 279, endPoint y: 522, distance: 115.5
click at [279, 522] on div "[PERSON_NAME] & [PERSON_NAME] Engine Services, Inc." at bounding box center [347, 540] width 138 height 43
copy div "[PERSON_NAME] & [PERSON_NAME] Engine"
click at [541, 103] on button "Filters" at bounding box center [521, 98] width 75 height 25
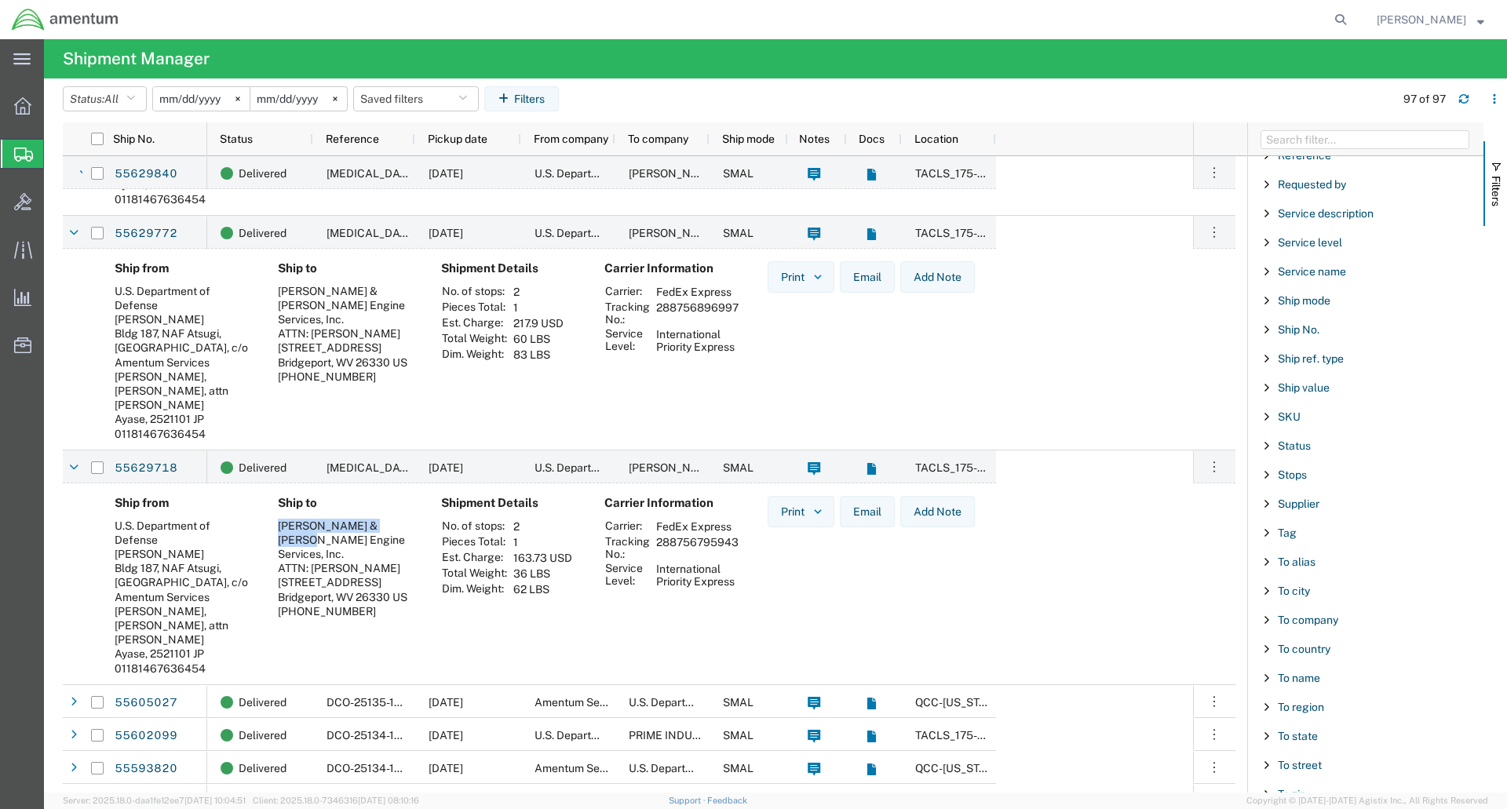
click at [1268, 619] on span "Filter List 66 Filters" at bounding box center [1267, 620] width 13 height 13
click at [1315, 689] on input "Filter Value" at bounding box center [1372, 686] width 206 height 19
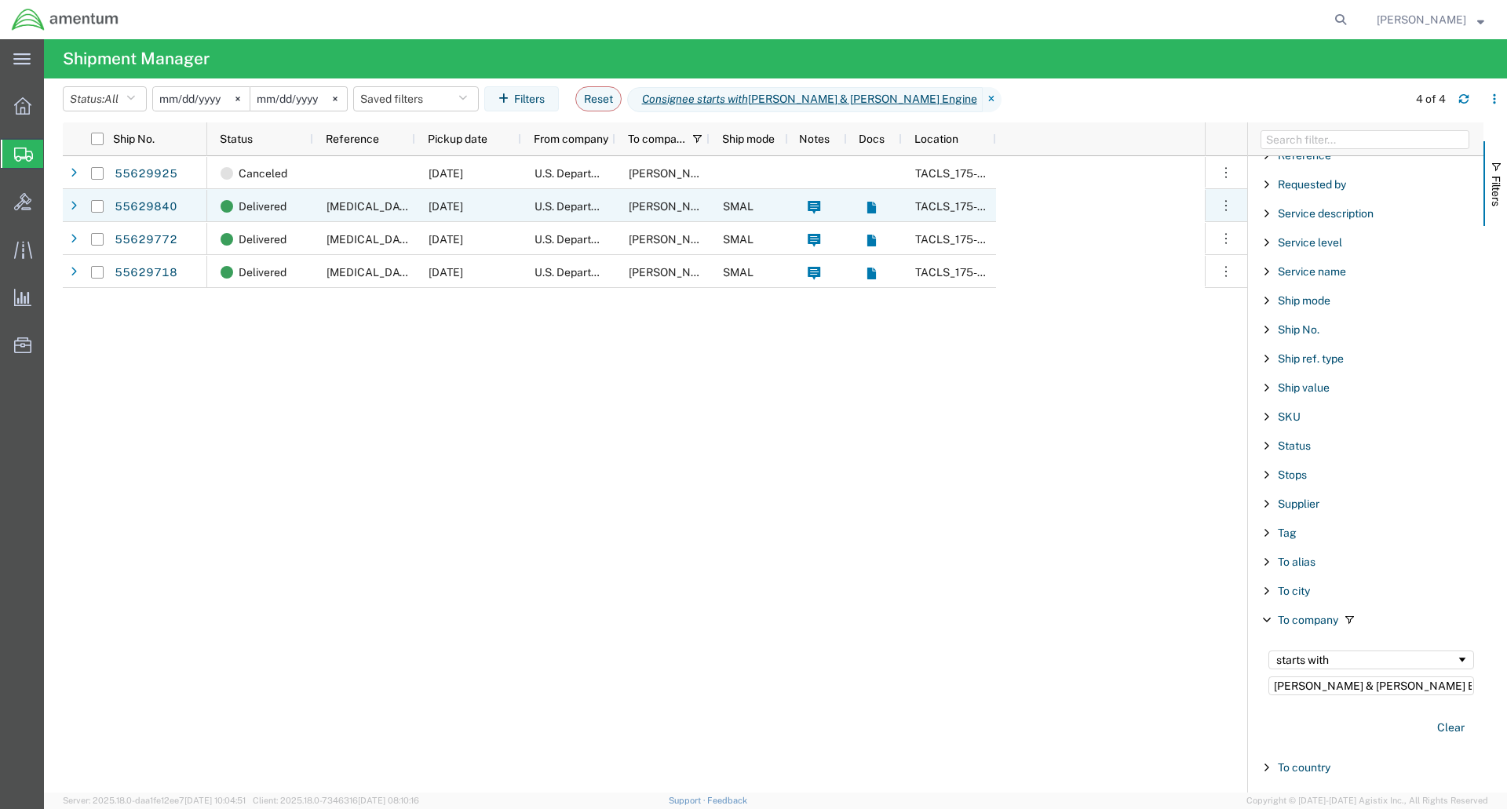
type input "[PERSON_NAME] & [PERSON_NAME] Engine"
click at [567, 210] on span "U.S. Department of Defense" at bounding box center [605, 206] width 141 height 13
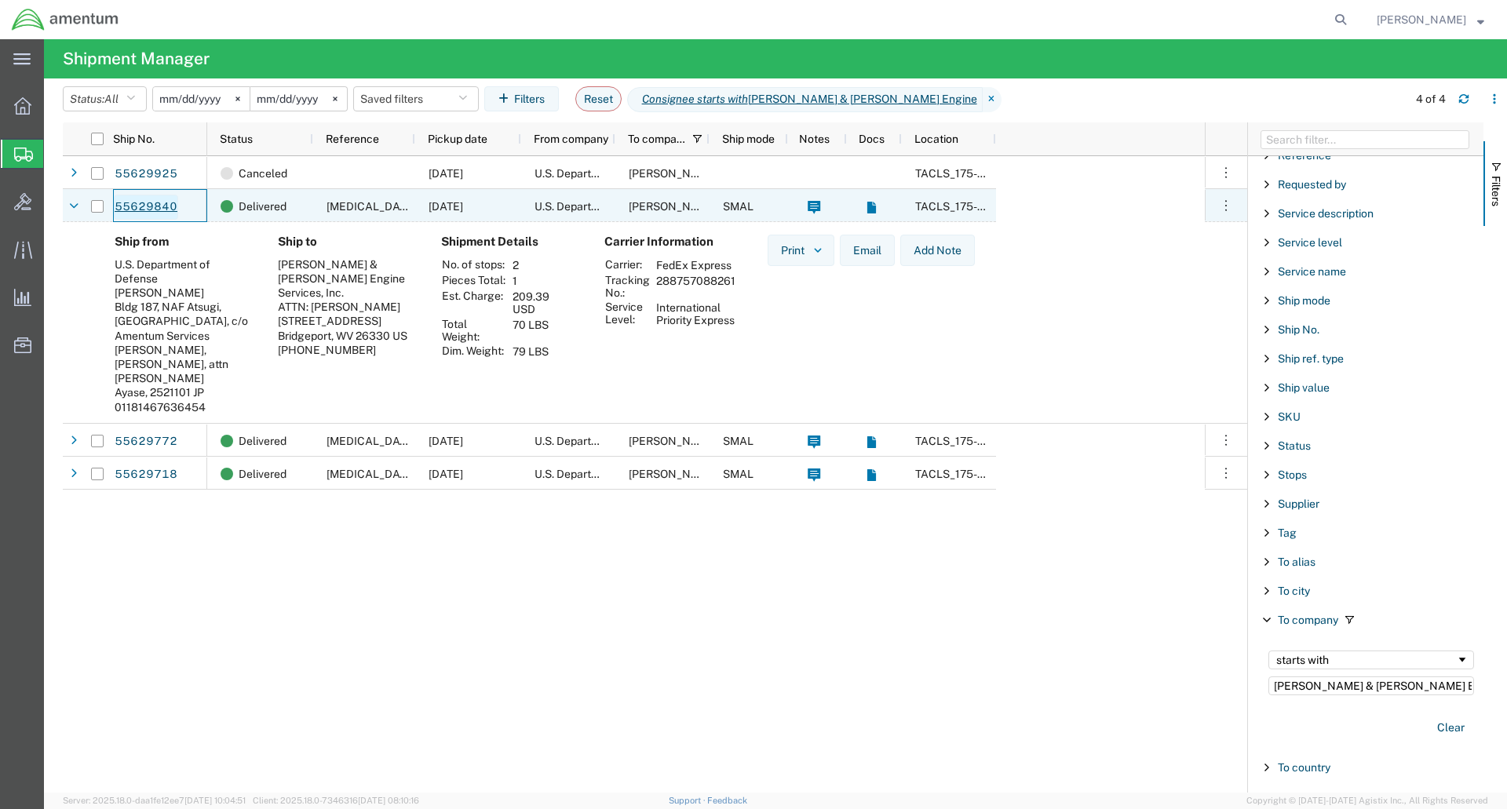
click at [152, 206] on link "55629840" at bounding box center [146, 207] width 64 height 25
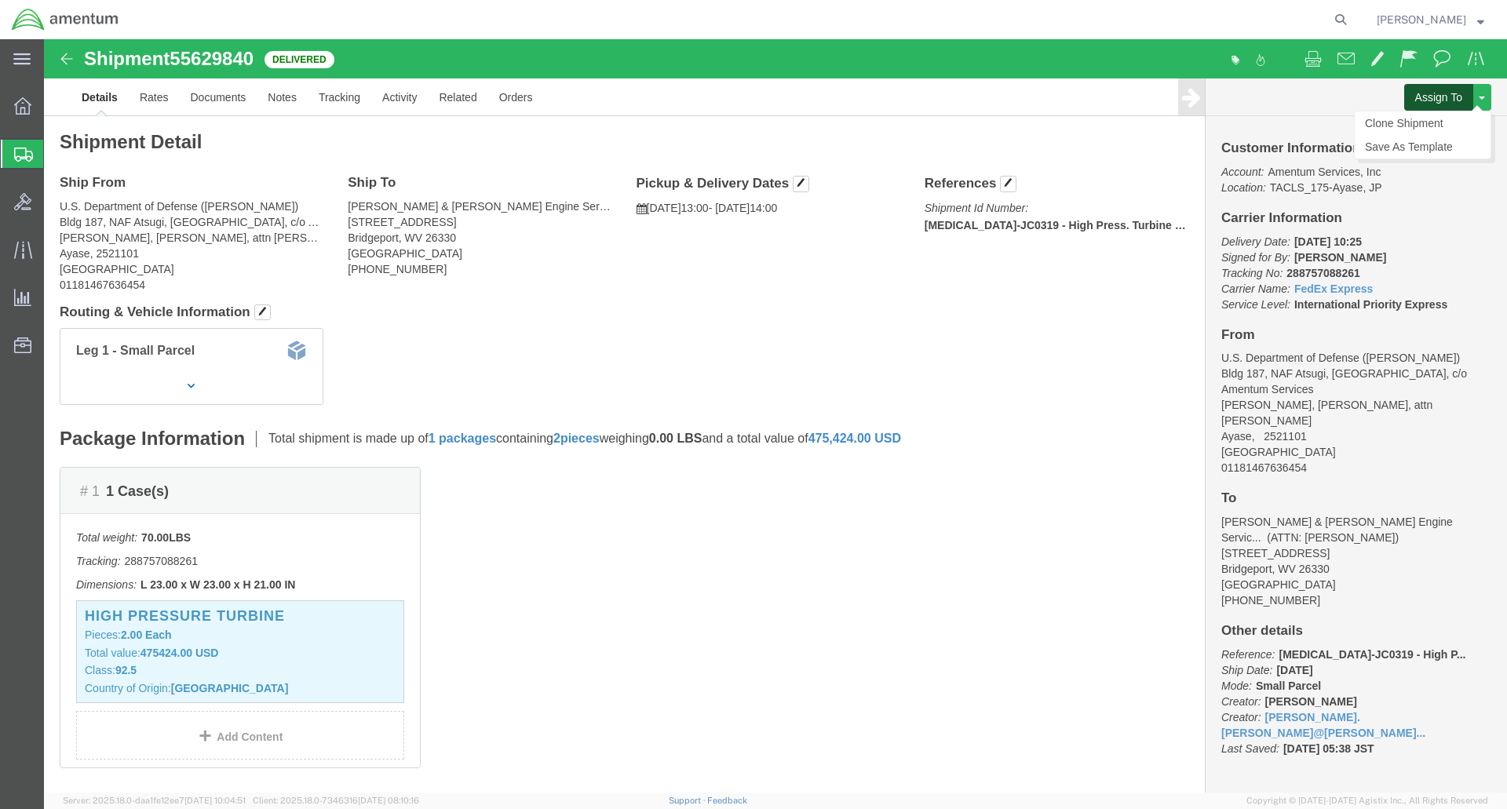
click button "Assign To"
click div
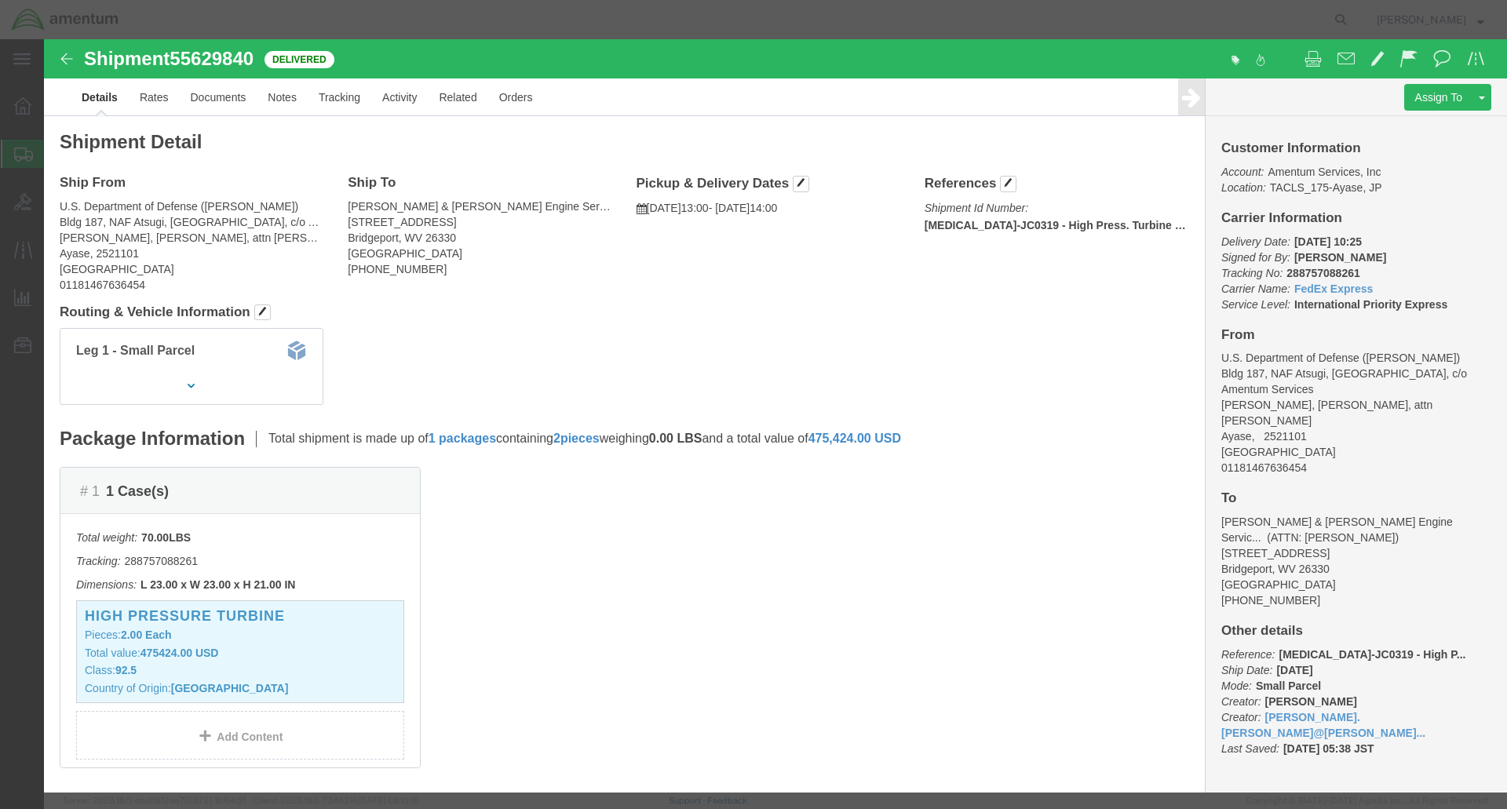
select select
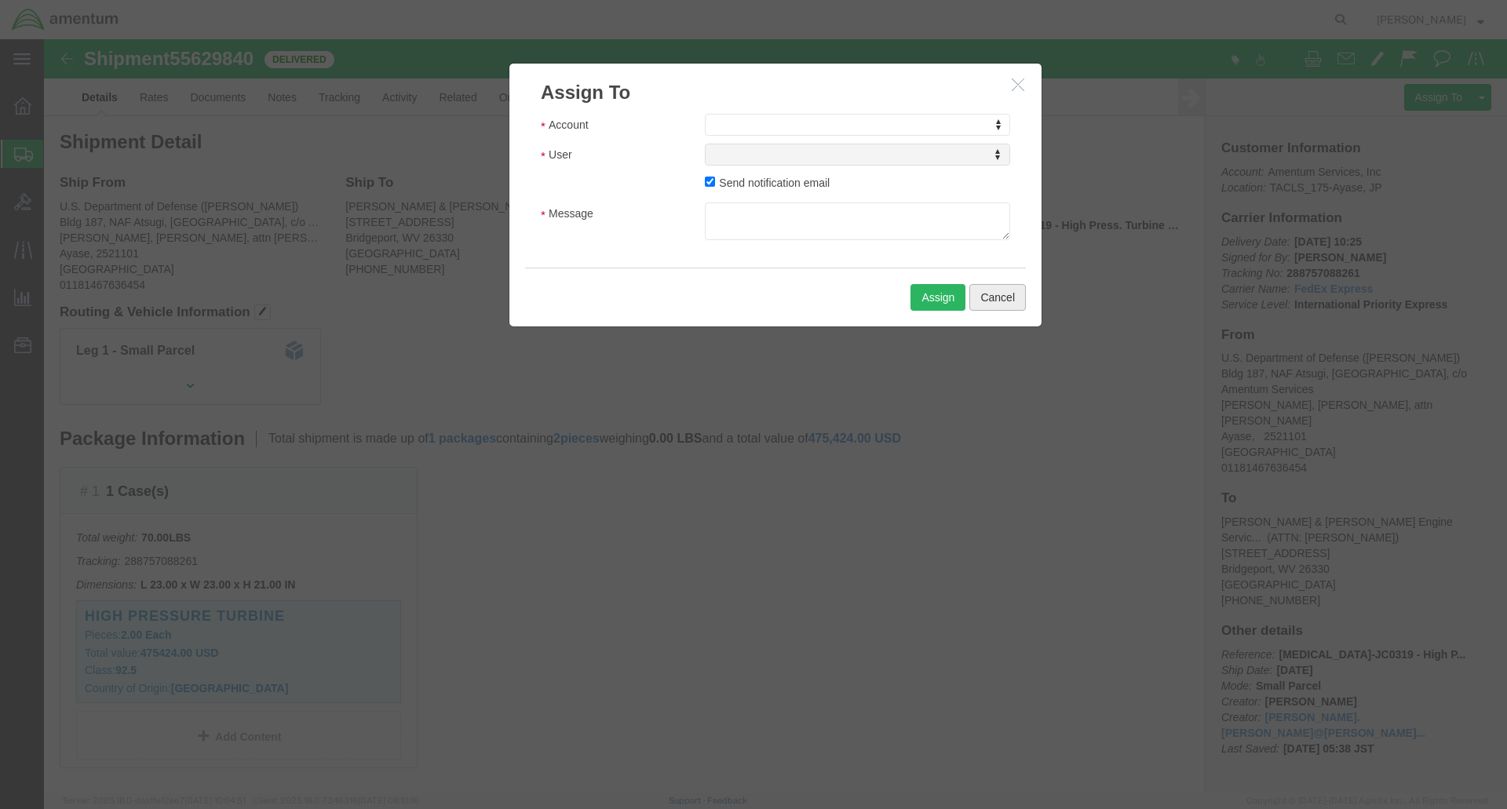
click button "Cancel"
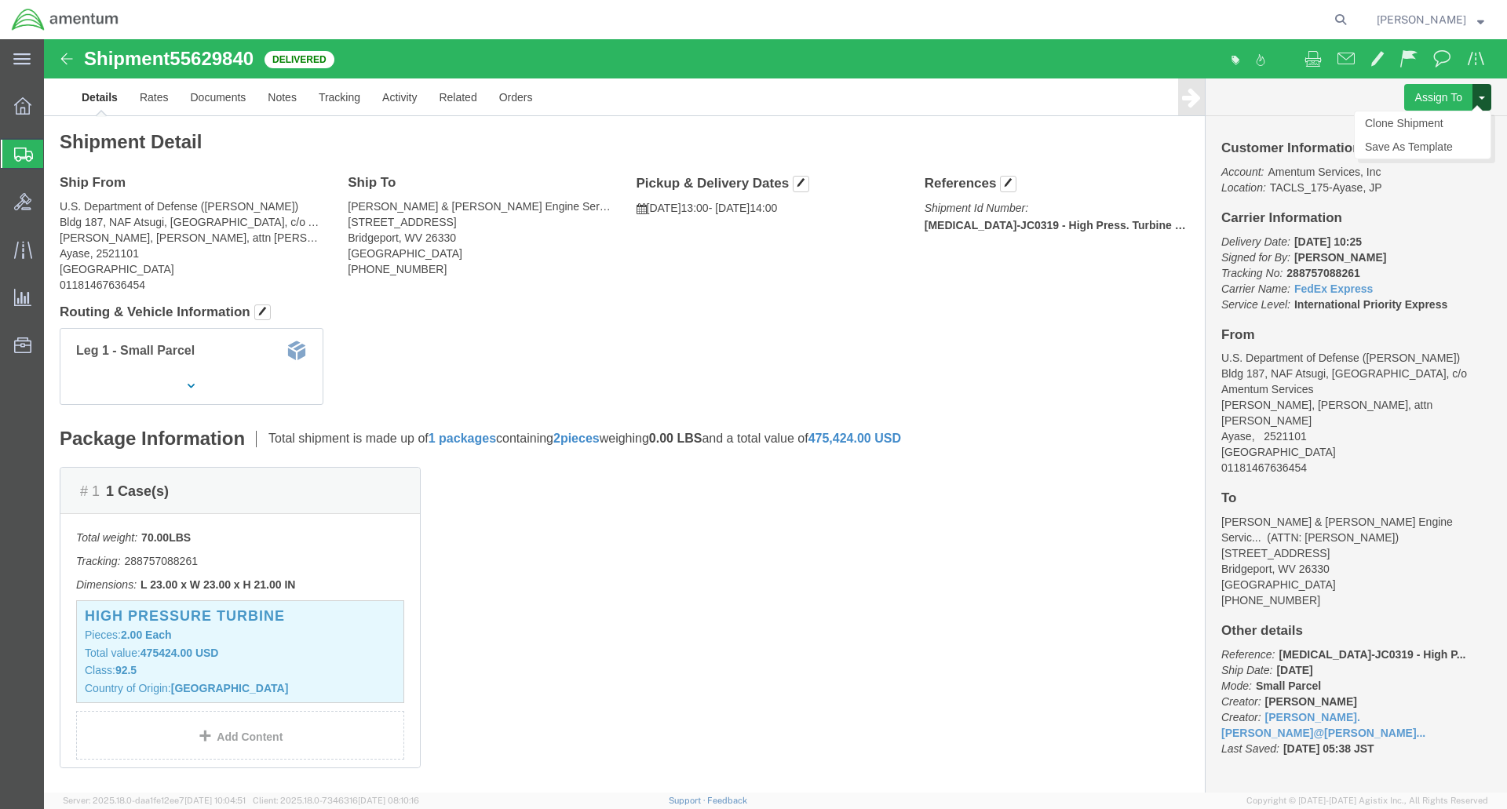
click span
click link "Clone Shipment"
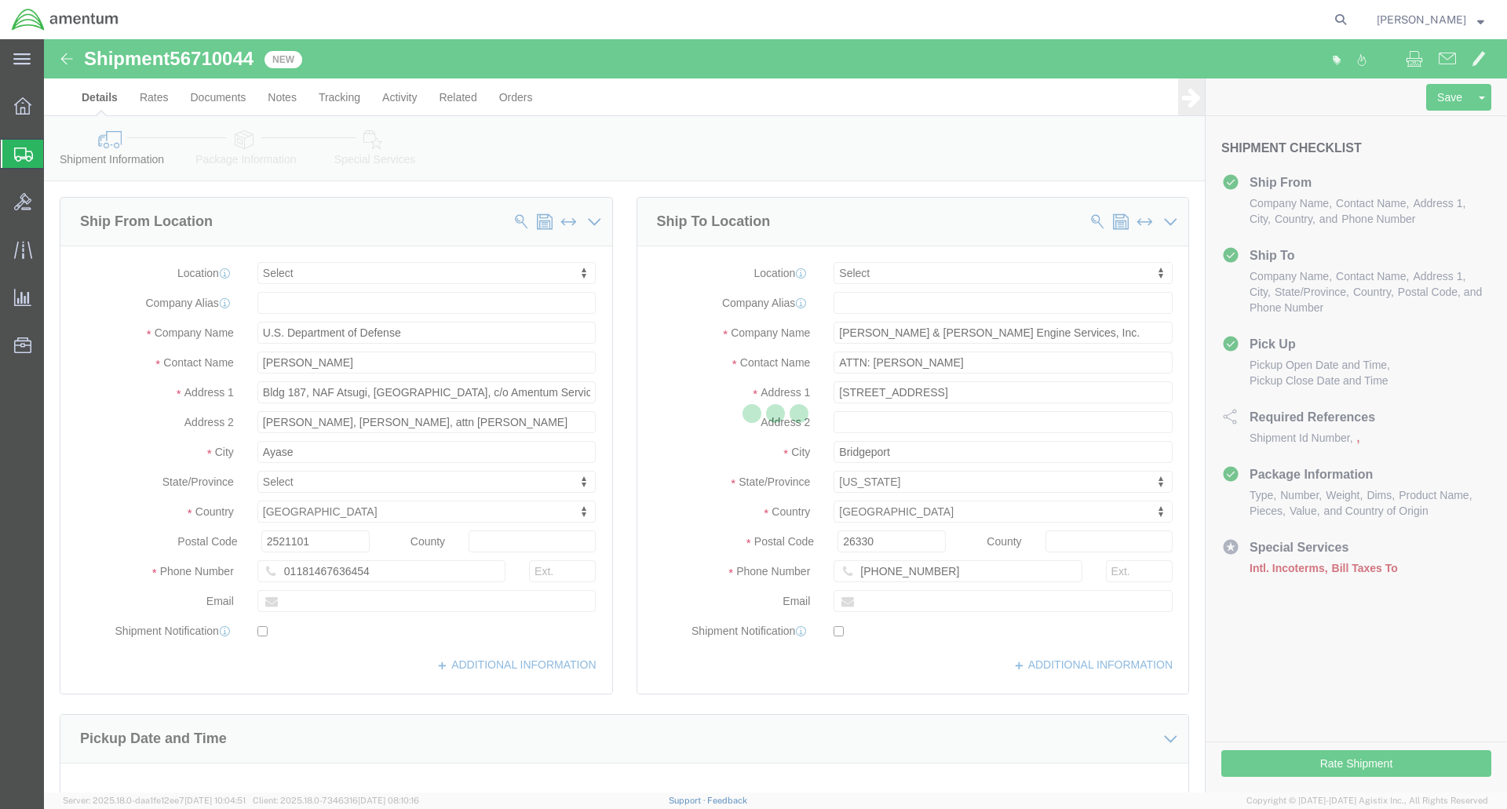
select select
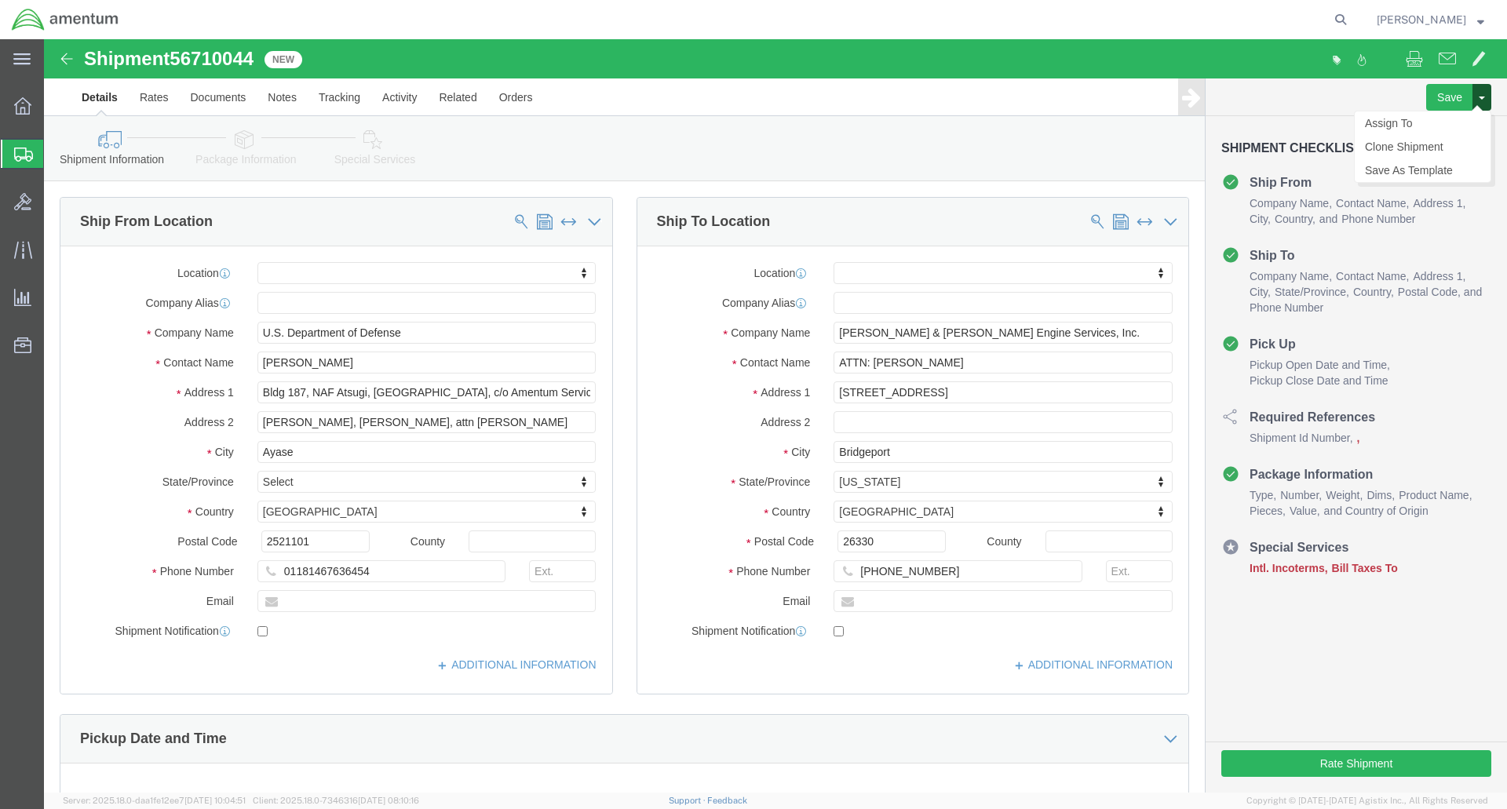
click button
